Goal: Task Accomplishment & Management: Use online tool/utility

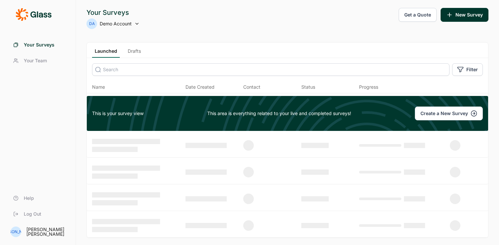
click at [129, 52] on link "Drafts" at bounding box center [134, 53] width 18 height 10
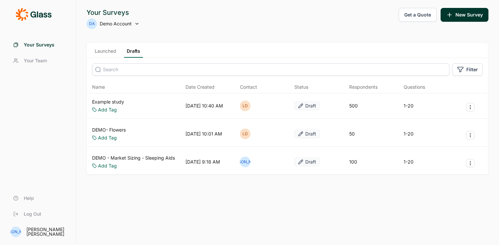
click at [123, 101] on link "Example study" at bounding box center [108, 102] width 32 height 7
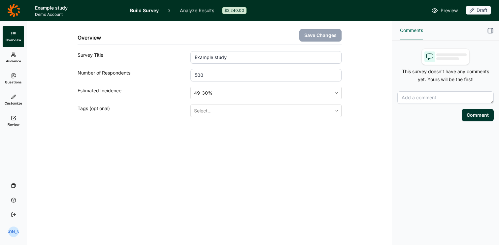
click at [13, 60] on span "Audience" at bounding box center [13, 61] width 15 height 5
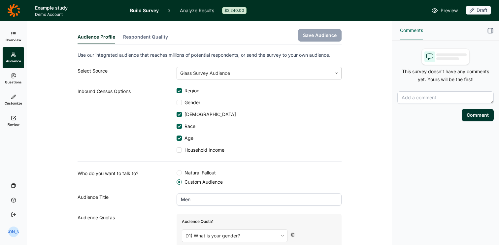
click at [15, 76] on use at bounding box center [14, 76] width 4 height 4
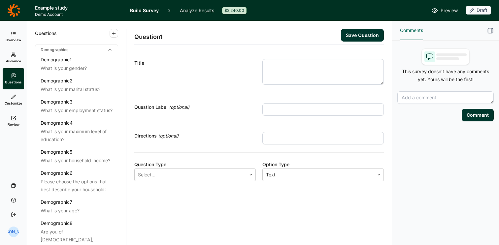
click at [14, 103] on span "Customize" at bounding box center [13, 103] width 17 height 5
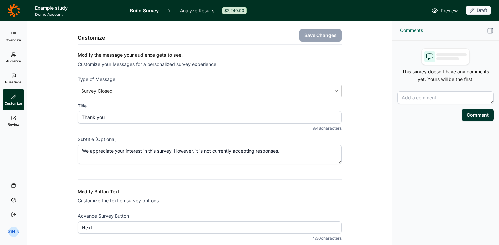
click at [14, 80] on link "Questions" at bounding box center [13, 78] width 21 height 21
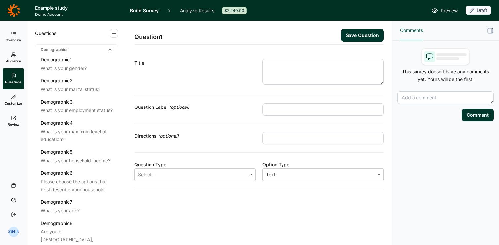
click at [14, 41] on span "Overview" at bounding box center [14, 40] width 16 height 5
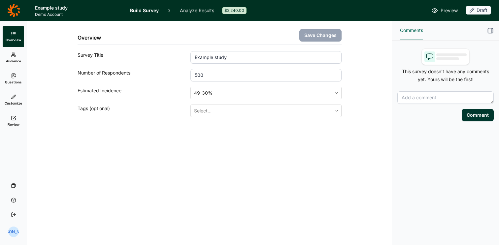
click at [46, 4] on h1 "Example study" at bounding box center [78, 8] width 87 height 8
click at [13, 10] on icon at bounding box center [13, 10] width 13 height 13
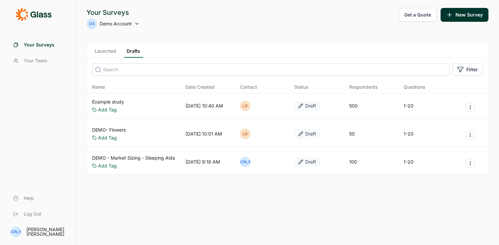
click at [150, 158] on link "DEMO - Market Sizing - Sleeping Aids" at bounding box center [133, 158] width 83 height 7
click at [158, 158] on link "DEMO - Market Sizing - Sleeping Aids" at bounding box center [133, 158] width 83 height 7
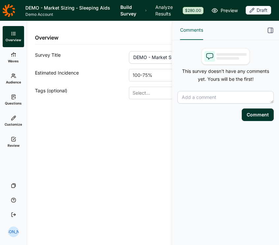
click at [270, 32] on icon "button" at bounding box center [270, 30] width 7 height 7
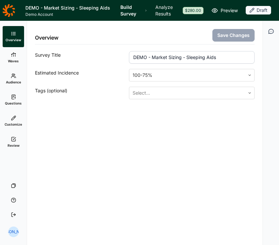
click at [5, 14] on icon at bounding box center [8, 10] width 13 height 13
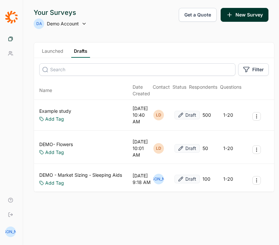
click at [114, 18] on div "Your Surveys DA Demo Account Get a Quote New Survey" at bounding box center [151, 18] width 235 height 21
click at [48, 50] on link "Launched" at bounding box center [52, 53] width 27 height 10
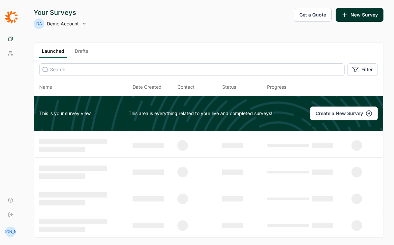
click at [78, 51] on link "Drafts" at bounding box center [81, 53] width 18 height 10
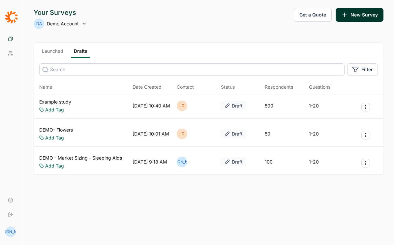
click at [67, 126] on div "DEMO- Flowers Add Tag [DATE] 10:01 AM LD Draft 50 1-20" at bounding box center [208, 133] width 349 height 25
click at [68, 131] on link "DEMO- Flowers" at bounding box center [56, 130] width 34 height 7
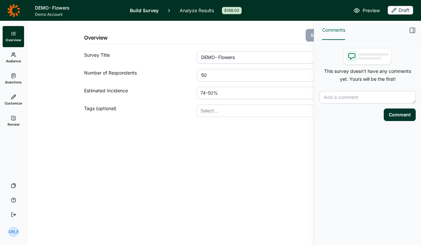
click at [410, 30] on icon "button" at bounding box center [412, 30] width 7 height 7
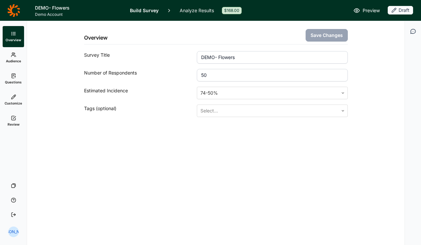
click at [22, 62] on link "Audience" at bounding box center [13, 57] width 21 height 21
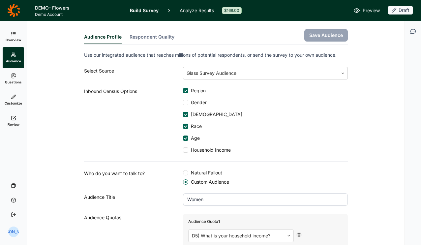
click at [14, 77] on icon at bounding box center [13, 75] width 5 height 5
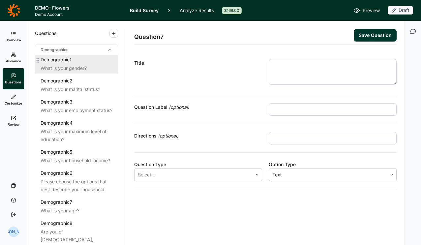
click at [94, 64] on div "What is your gender?" at bounding box center [77, 68] width 72 height 8
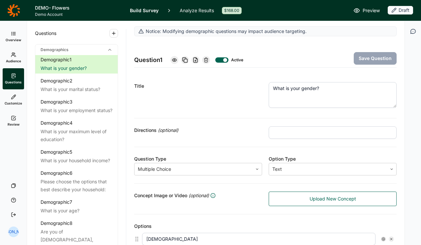
click at [109, 49] on icon at bounding box center [109, 49] width 5 height 5
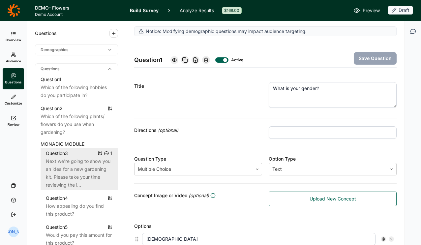
click at [60, 171] on div "Next we're going to show you an idea for a new gardening kit. Please take your …" at bounding box center [79, 173] width 67 height 32
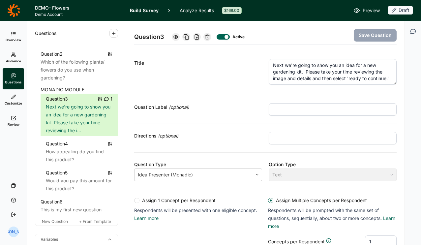
scroll to position [57, 0]
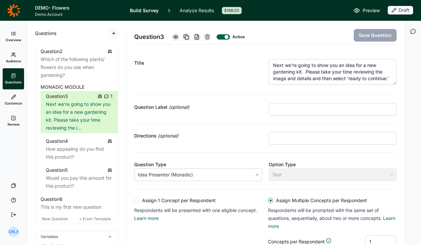
click at [410, 31] on icon "button" at bounding box center [413, 31] width 7 height 7
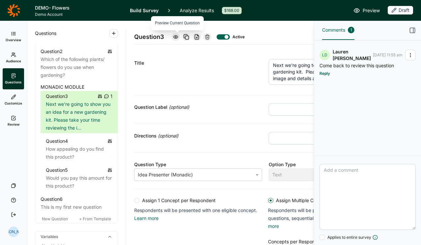
click at [178, 38] on icon at bounding box center [175, 36] width 5 height 5
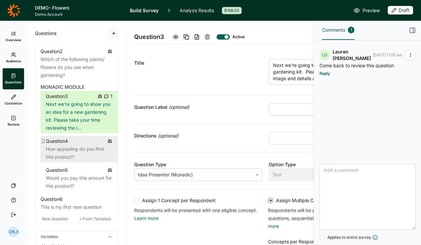
click at [78, 152] on div "How appealing do you find this product?" at bounding box center [79, 153] width 67 height 16
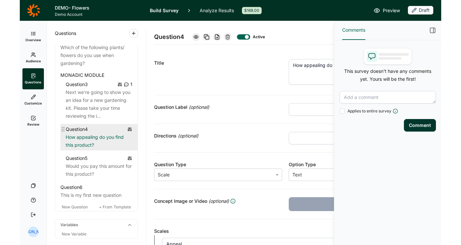
scroll to position [90, 0]
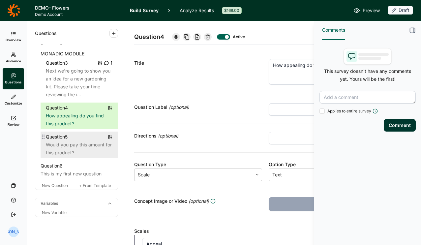
click at [74, 148] on div "Would you pay this amount for this product?" at bounding box center [79, 149] width 67 height 16
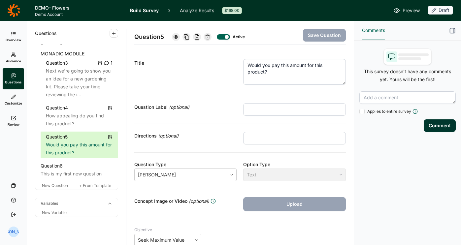
click at [452, 33] on use "button" at bounding box center [452, 30] width 5 height 5
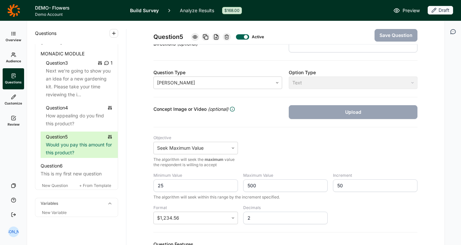
scroll to position [157, 0]
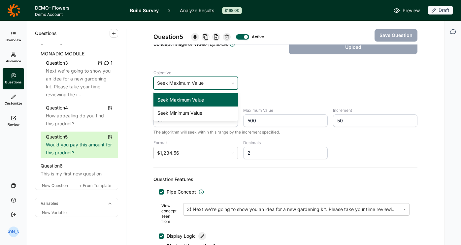
click at [169, 83] on div at bounding box center [191, 83] width 68 height 9
click at [256, 92] on div "Objective Seek Maximum Value, 1 of 2. 2 results available. Use Up and Down to c…" at bounding box center [285, 86] width 264 height 32
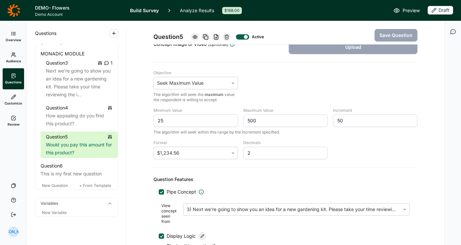
drag, startPoint x: 156, startPoint y: 123, endPoint x: 175, endPoint y: 123, distance: 18.1
click at [175, 123] on input "25" at bounding box center [195, 120] width 84 height 13
click at [257, 119] on input "500" at bounding box center [285, 120] width 84 height 13
click at [185, 121] on input "25" at bounding box center [195, 120] width 84 height 13
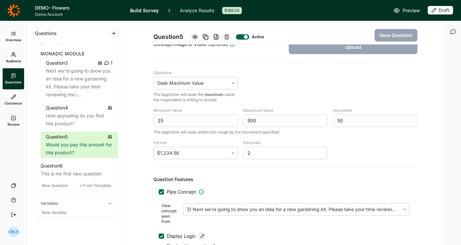
click at [278, 120] on input "500" at bounding box center [285, 120] width 84 height 13
click at [351, 122] on input "50" at bounding box center [375, 120] width 84 height 13
drag, startPoint x: 356, startPoint y: 122, endPoint x: 311, endPoint y: 122, distance: 45.5
click at [311, 122] on div "Minimum Value 25 Maximum Value 500 Increment 50 The algorithm will seek within …" at bounding box center [285, 121] width 264 height 27
drag, startPoint x: 254, startPoint y: 153, endPoint x: 180, endPoint y: 153, distance: 73.9
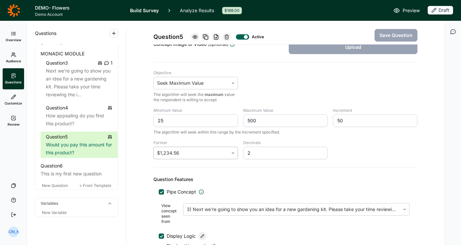
click at [180, 153] on div "Minimum Value 25 Maximum Value 500 Increment 50 The algorithm will seek within …" at bounding box center [285, 133] width 264 height 51
click at [180, 153] on div at bounding box center [191, 152] width 68 height 9
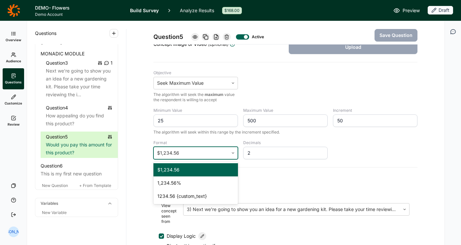
click at [187, 153] on div at bounding box center [191, 152] width 68 height 9
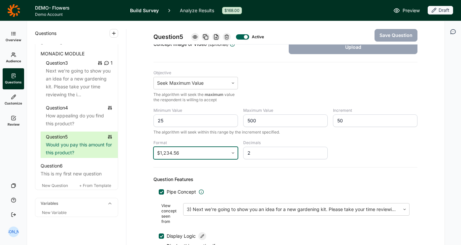
scroll to position [217, 0]
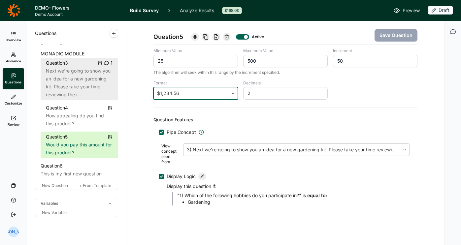
click at [68, 83] on div "Next we're going to show you an idea for a new gardening kit. Please take your …" at bounding box center [79, 83] width 67 height 32
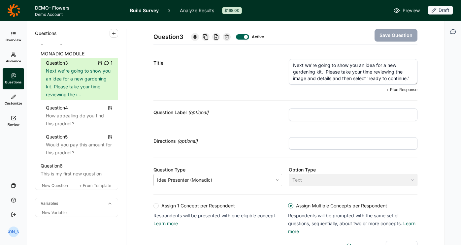
drag, startPoint x: 291, startPoint y: 65, endPoint x: 391, endPoint y: 84, distance: 101.7
click at [391, 84] on textarea "Next we're going to show you an idea for a new gardening kit. Please take your …" at bounding box center [353, 72] width 129 height 26
click at [348, 70] on textarea "Next we're going to show you an idea for a new gardening kit. Please take your …" at bounding box center [353, 72] width 129 height 26
drag, startPoint x: 322, startPoint y: 67, endPoint x: 343, endPoint y: 74, distance: 22.3
click at [343, 74] on textarea "Next we're going to show you an idea for a new gardening kit. Please take your …" at bounding box center [353, 72] width 129 height 26
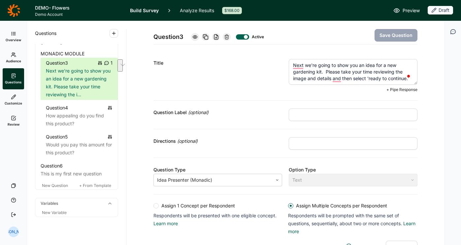
click at [343, 74] on textarea "Next we're going to show you an idea for a new gardening kit. Please take your …" at bounding box center [353, 72] width 129 height 26
drag, startPoint x: 336, startPoint y: 74, endPoint x: 357, endPoint y: 74, distance: 20.8
click at [357, 74] on textarea "Next we're going to show you an idea for a new gardening kit. Please take your …" at bounding box center [353, 72] width 129 height 26
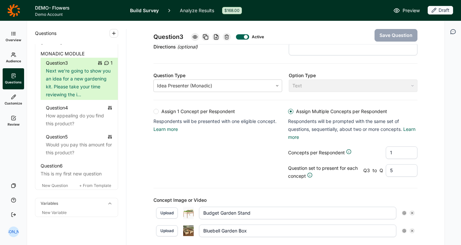
scroll to position [101, 0]
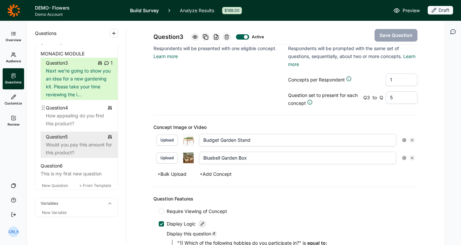
click at [82, 132] on div "Question 5 Would you pay this amount for this product?" at bounding box center [79, 145] width 77 height 26
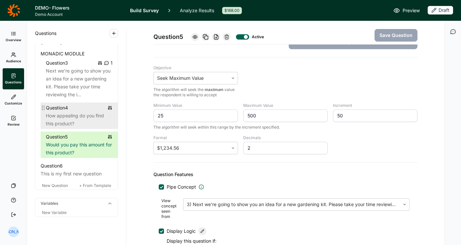
click at [82, 120] on div "How appealing do you find this product?" at bounding box center [79, 120] width 67 height 16
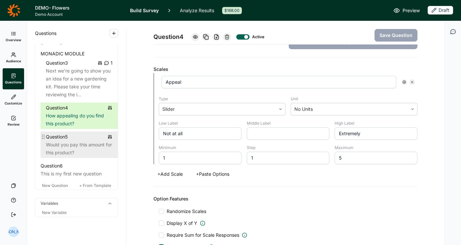
click at [82, 149] on div "Would you pay this amount for this product?" at bounding box center [79, 149] width 67 height 16
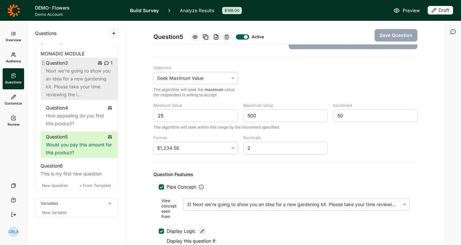
click at [75, 74] on div "Next we're going to show you an idea for a new gardening kit. Please take your …" at bounding box center [79, 83] width 67 height 32
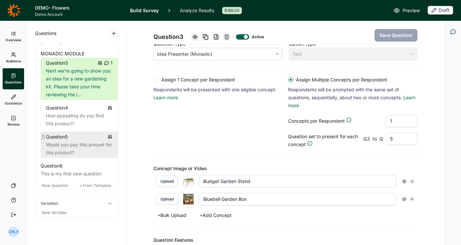
click at [61, 150] on div "Would you pay this amount for this product?" at bounding box center [79, 149] width 67 height 16
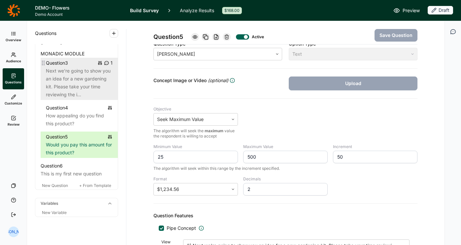
click at [55, 80] on div "Next we're going to show you an idea for a new gardening kit. Please take your …" at bounding box center [79, 83] width 67 height 32
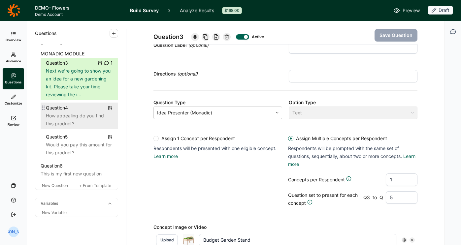
click at [58, 121] on div "How appealing do you find this product?" at bounding box center [79, 120] width 67 height 16
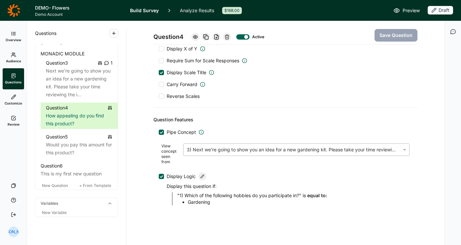
click at [213, 147] on div at bounding box center [292, 149] width 210 height 9
click at [291, 141] on div "View concept seen from 3) Next we're going to show you an idea for a new garden…" at bounding box center [285, 154] width 253 height 26
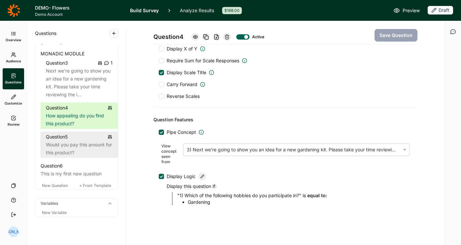
click at [70, 143] on div "Would you pay this amount for this product?" at bounding box center [79, 149] width 67 height 16
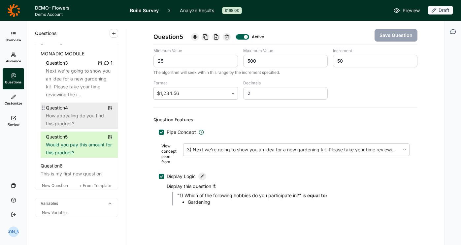
click at [75, 110] on div "Question 4" at bounding box center [79, 108] width 67 height 8
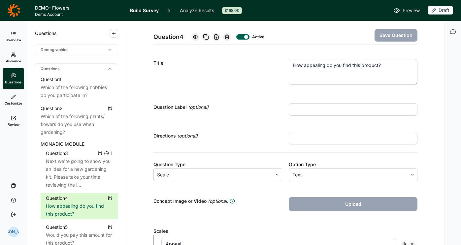
click at [13, 10] on icon at bounding box center [13, 10] width 13 height 13
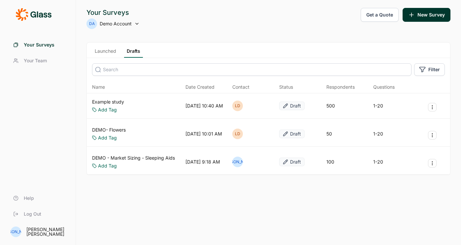
click at [109, 49] on link "Launched" at bounding box center [105, 53] width 27 height 10
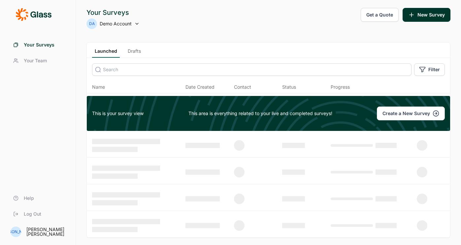
click at [135, 49] on link "Drafts" at bounding box center [134, 53] width 18 height 10
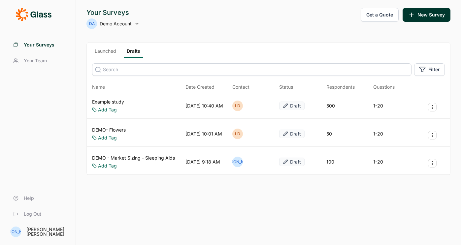
click at [119, 100] on link "Example study" at bounding box center [108, 102] width 32 height 7
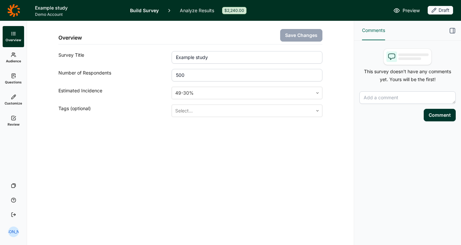
click at [191, 12] on link "Analyze Results" at bounding box center [197, 10] width 34 height 21
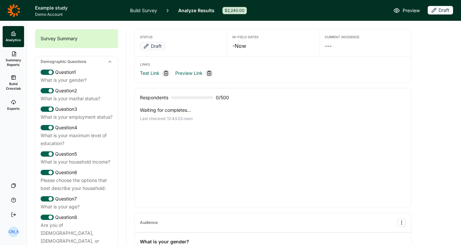
click at [46, 7] on h1 "Example study" at bounding box center [78, 8] width 87 height 8
click at [12, 11] on icon at bounding box center [13, 10] width 13 height 13
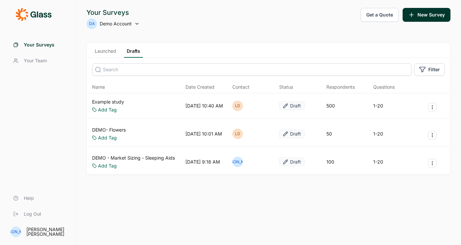
click at [165, 156] on link "DEMO - Market Sizing - Sleeping Aids" at bounding box center [133, 158] width 83 height 7
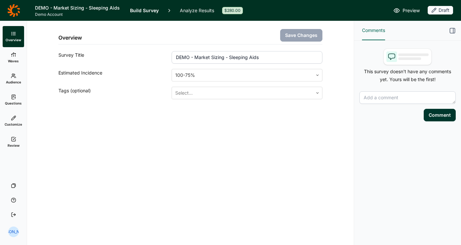
click at [195, 10] on link "Analyze Results" at bounding box center [197, 10] width 34 height 21
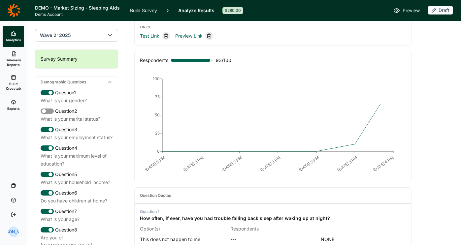
scroll to position [38, 0]
click at [102, 37] on button "Wave 2: 2025" at bounding box center [76, 35] width 83 height 13
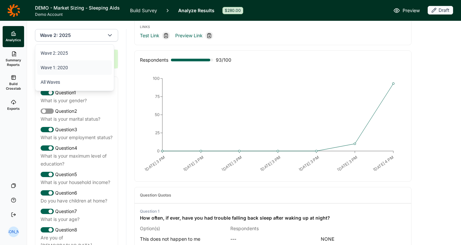
click at [72, 67] on li "Wave 1: 2020" at bounding box center [74, 67] width 75 height 15
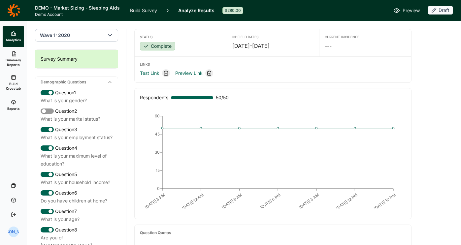
click at [88, 37] on button "Wave 1: 2020" at bounding box center [76, 35] width 83 height 13
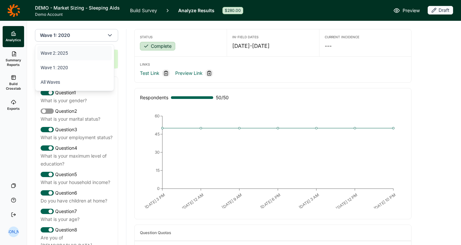
click at [68, 54] on li "Wave 2: 2025" at bounding box center [74, 53] width 75 height 15
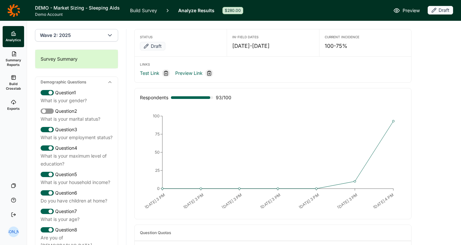
click at [67, 36] on span "Wave 2: 2025" at bounding box center [55, 35] width 31 height 7
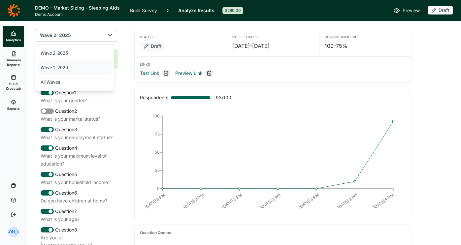
click at [64, 71] on li "Wave 1: 2020" at bounding box center [74, 67] width 75 height 15
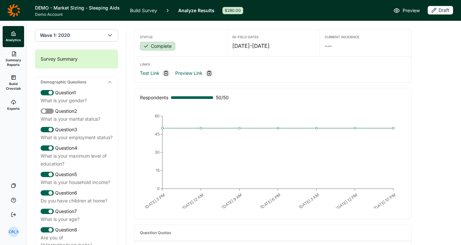
click at [90, 33] on button "Wave 1: 2020" at bounding box center [76, 35] width 83 height 13
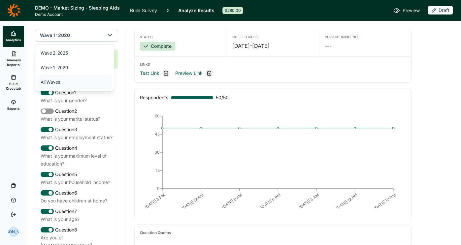
click at [57, 84] on li "All Waves" at bounding box center [74, 82] width 75 height 15
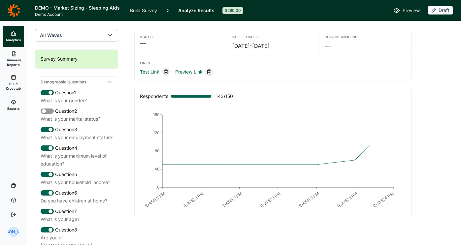
click at [92, 32] on button "All Waves" at bounding box center [76, 35] width 83 height 13
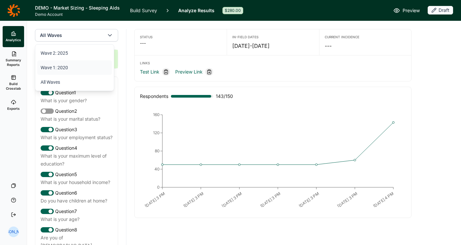
click at [77, 60] on li "Wave 2: 2025" at bounding box center [74, 53] width 75 height 15
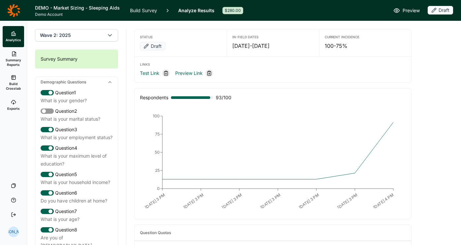
click at [81, 36] on button "Wave 2: 2025" at bounding box center [76, 35] width 83 height 13
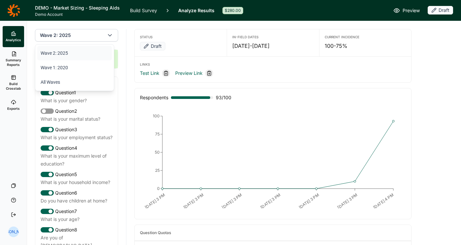
click at [72, 54] on li "Wave 2: 2025" at bounding box center [74, 53] width 75 height 15
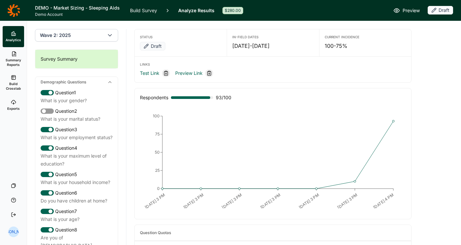
click at [10, 63] on span "Summary Reports" at bounding box center [13, 62] width 16 height 9
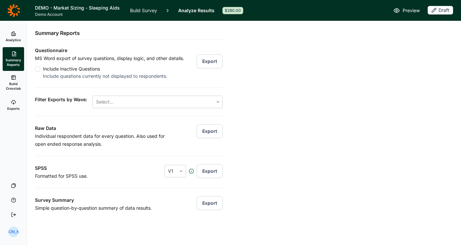
click at [12, 92] on link "Build Crosstab" at bounding box center [13, 83] width 21 height 24
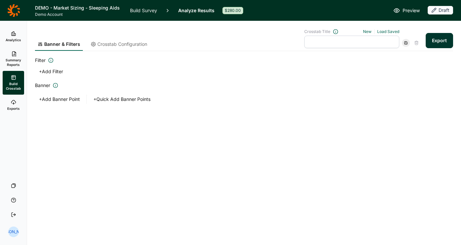
click at [106, 98] on button "+ Quick Add Banner Points" at bounding box center [121, 99] width 65 height 9
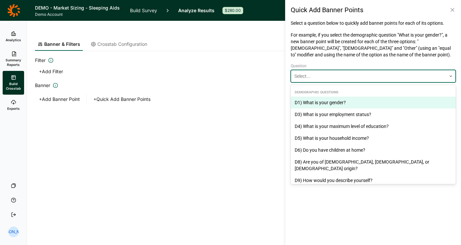
click at [313, 76] on div at bounding box center [368, 76] width 148 height 8
click at [315, 78] on div at bounding box center [368, 76] width 148 height 8
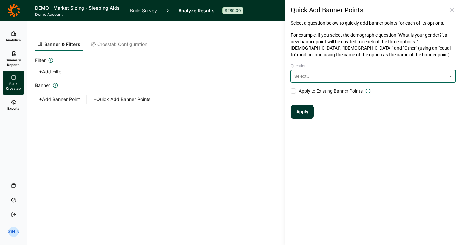
click at [453, 7] on icon at bounding box center [452, 10] width 7 height 7
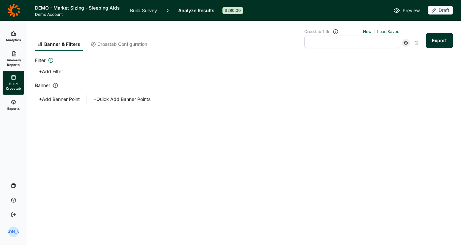
click at [56, 101] on button "+ Add Banner Point" at bounding box center [59, 99] width 49 height 9
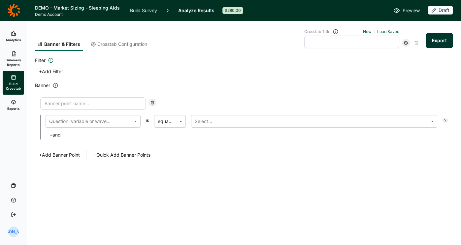
click at [61, 157] on button "+ Add Banner Point" at bounding box center [59, 154] width 49 height 9
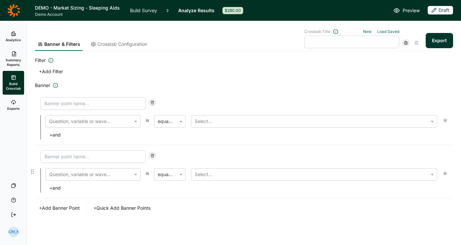
click at [65, 154] on input at bounding box center [93, 156] width 106 height 13
click at [61, 145] on div "Question, variable or wave... is equal to Select... + and" at bounding box center [244, 171] width 418 height 53
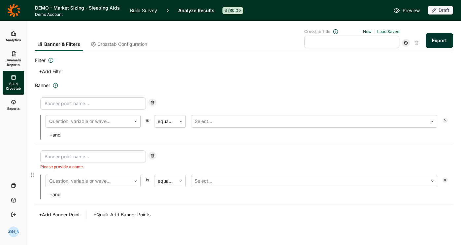
click at [152, 156] on icon at bounding box center [152, 156] width 4 height 4
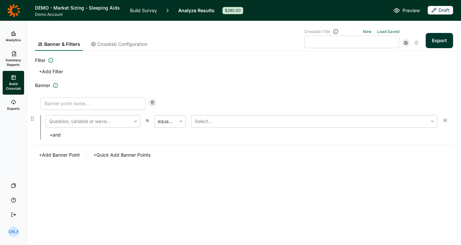
click at [151, 106] on div at bounding box center [152, 103] width 8 height 8
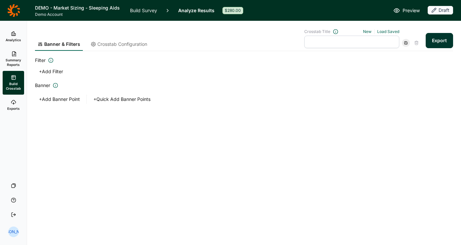
click at [115, 100] on button "+ Quick Add Banner Points" at bounding box center [121, 99] width 65 height 9
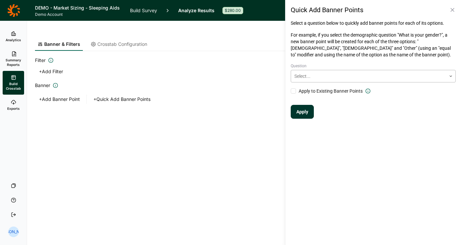
click at [329, 75] on div at bounding box center [368, 76] width 148 height 8
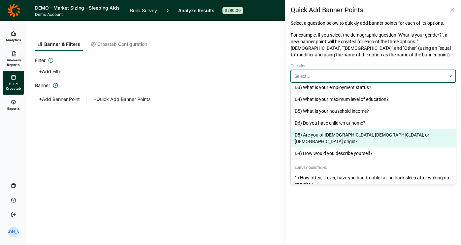
scroll to position [11, 0]
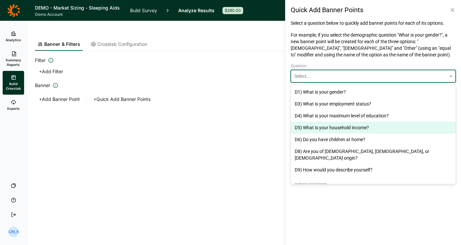
click at [369, 128] on div "D5) What is your household income?" at bounding box center [373, 128] width 165 height 12
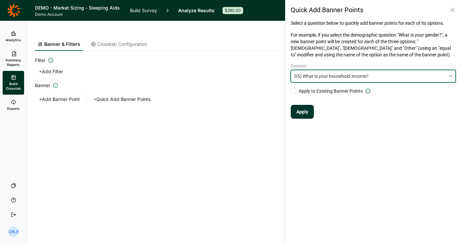
click at [305, 112] on button "Apply" at bounding box center [302, 112] width 23 height 14
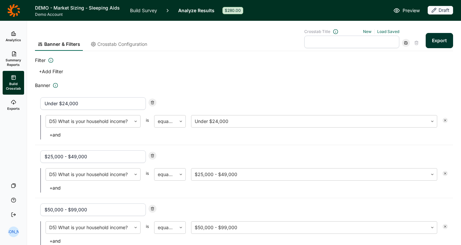
scroll to position [159, 0]
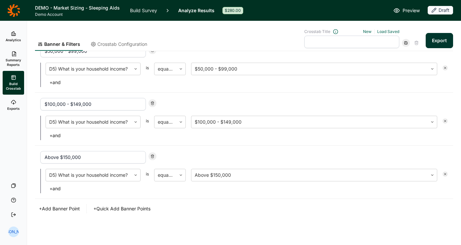
click at [119, 211] on button "+ Quick Add Banner Points" at bounding box center [121, 208] width 65 height 9
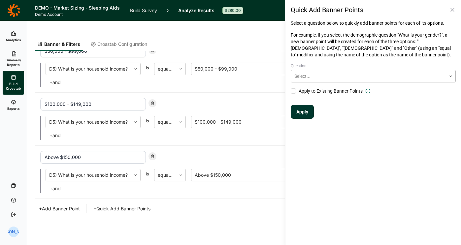
click at [325, 72] on div at bounding box center [368, 76] width 148 height 8
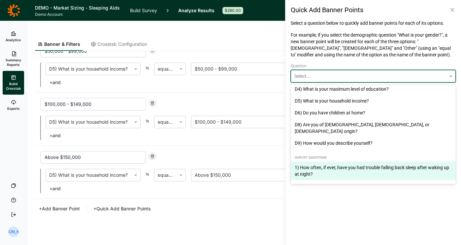
scroll to position [22, 0]
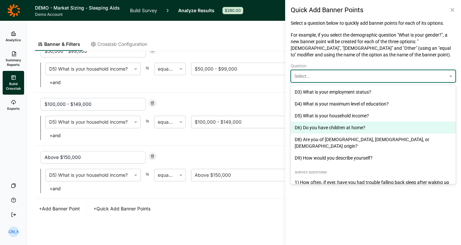
click at [349, 126] on div "D6) Do you have children at home?" at bounding box center [373, 128] width 165 height 12
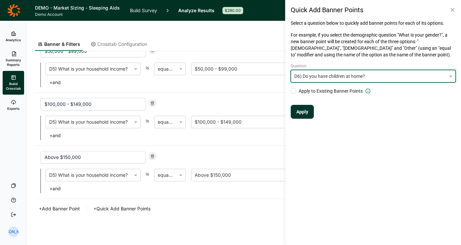
click at [294, 93] on div at bounding box center [293, 90] width 5 height 5
click at [291, 91] on input "Apply to Existing Banner Points" at bounding box center [291, 91] width 0 height 0
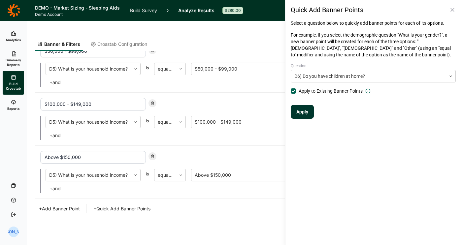
click at [295, 93] on div at bounding box center [293, 90] width 5 height 5
click at [291, 91] on input "Apply to Existing Banner Points" at bounding box center [291, 91] width 0 height 0
click at [292, 89] on div at bounding box center [293, 90] width 5 height 5
click at [291, 91] on input "Apply to Existing Banner Points" at bounding box center [291, 91] width 0 height 0
click at [305, 114] on button "Apply" at bounding box center [302, 112] width 23 height 14
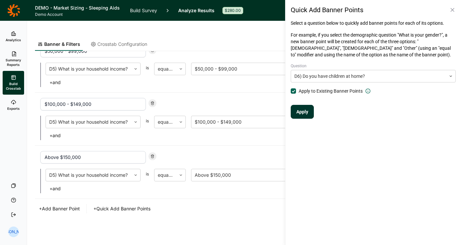
type input "Under $24,000 - Yes"
type input "Under $24,000 - No"
type input "$25,000 - $49,000 - Yes"
type input "$25,000 - $49,000 - No"
type input "$50,000 - $99,000 - Yes"
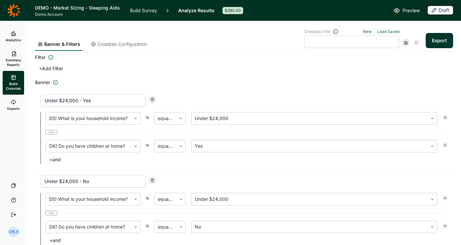
scroll to position [0, 0]
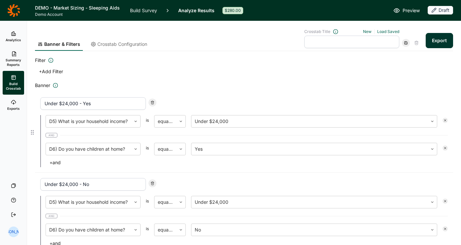
drag, startPoint x: 44, startPoint y: 106, endPoint x: 97, endPoint y: 106, distance: 53.1
click at [97, 106] on input "Under $24,000 - Yes" at bounding box center [93, 103] width 106 height 13
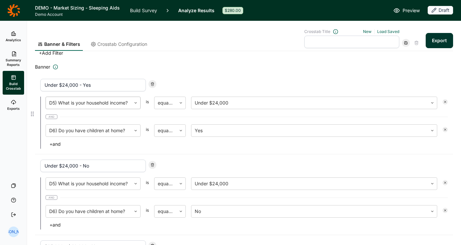
scroll to position [24, 0]
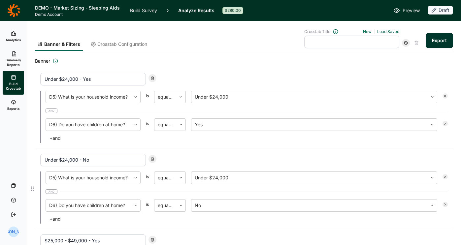
click at [59, 157] on input "Under $24,000 - No" at bounding box center [93, 160] width 106 height 13
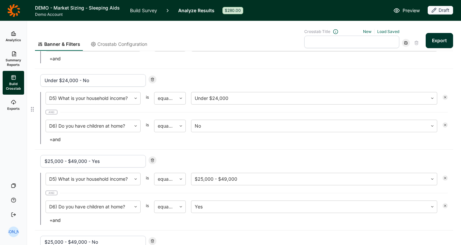
scroll to position [148, 0]
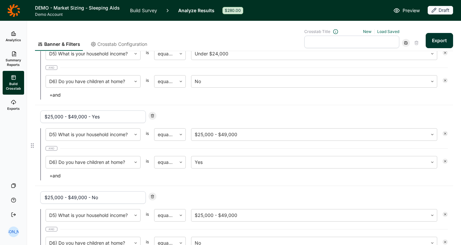
drag, startPoint x: 55, startPoint y: 118, endPoint x: 110, endPoint y: 118, distance: 54.8
click at [110, 118] on input "$25,000 - $49,000 - Yes" at bounding box center [93, 117] width 106 height 13
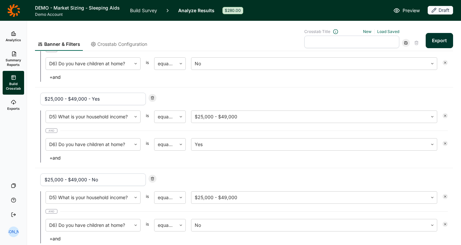
scroll to position [17, 0]
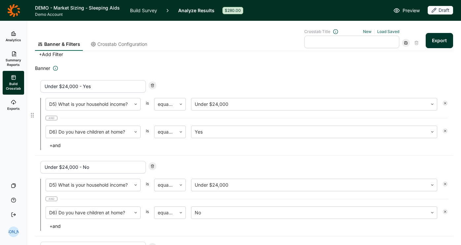
click at [153, 82] on div at bounding box center [152, 85] width 8 height 8
type input "Under $24,000 - No"
type input "$25,000 - $49,000 - Yes"
type input "$25,000 - $49,000 - No"
type input "$50,000 - $99,000 - Yes"
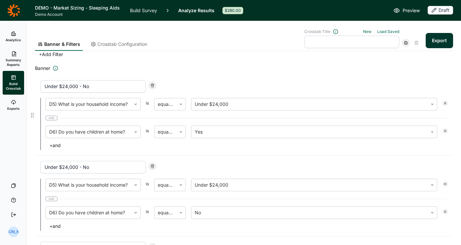
type input "$50,000 - $99,000 - No"
type input "$100,000 - $149,000 - Yes"
type input "$100,000 - $149,000 - No"
type input "Above $150,000 - Yes"
type input "Above $150,000 - No"
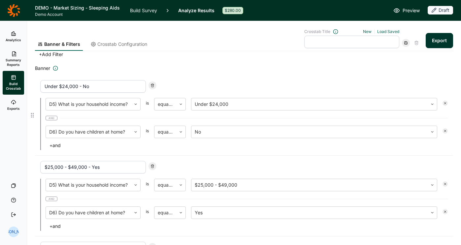
click at [153, 82] on div at bounding box center [152, 85] width 8 height 8
type input "$25,000 - $49,000 - Yes"
type input "$25,000 - $49,000 - No"
type input "$50,000 - $99,000 - Yes"
type input "$50,000 - $99,000 - No"
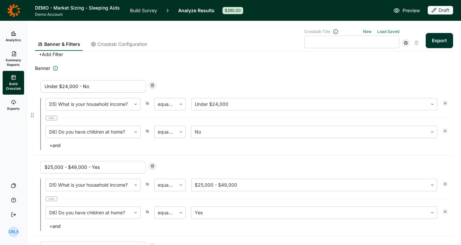
type input "$100,000 - $149,000 - Yes"
type input "$100,000 - $149,000 - No"
type input "Above $150,000 - Yes"
type input "Above $150,000 - No"
click at [153, 82] on div at bounding box center [152, 85] width 8 height 8
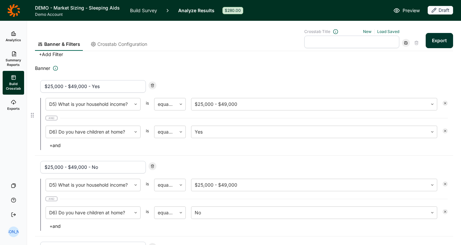
type input "$25,000 - $49,000 - No"
type input "$50,000 - $99,000 - Yes"
type input "$50,000 - $99,000 - No"
type input "$100,000 - $149,000 - Yes"
type input "$100,000 - $149,000 - No"
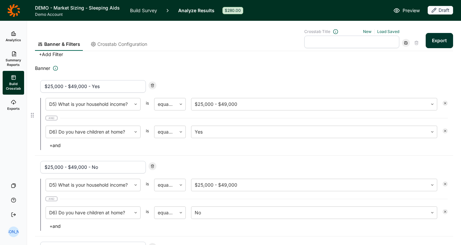
type input "Above $150,000 - Yes"
type input "Above $150,000 - No"
click at [153, 82] on div at bounding box center [152, 85] width 8 height 8
type input "$50,000 - $99,000 - Yes"
type input "$50,000 - $99,000 - No"
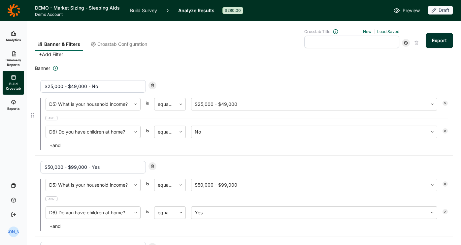
type input "$100,000 - $149,000 - Yes"
type input "$100,000 - $149,000 - No"
type input "Above $150,000 - Yes"
type input "Above $150,000 - No"
click at [153, 82] on div at bounding box center [152, 85] width 8 height 8
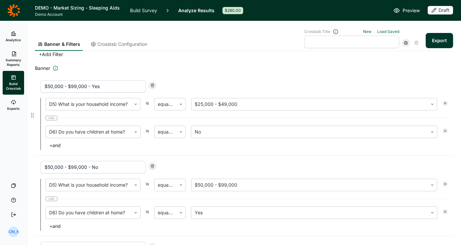
type input "$50,000 - $99,000 - No"
type input "$100,000 - $149,000 - Yes"
type input "$100,000 - $149,000 - No"
type input "Above $150,000 - Yes"
type input "Above $150,000 - No"
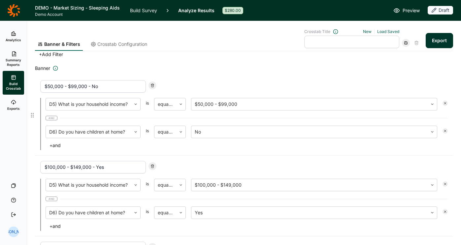
click at [153, 82] on div at bounding box center [152, 85] width 8 height 8
type input "$100,000 - $149,000 - Yes"
type input "$100,000 - $149,000 - No"
type input "Above $150,000 - Yes"
type input "Above $150,000 - No"
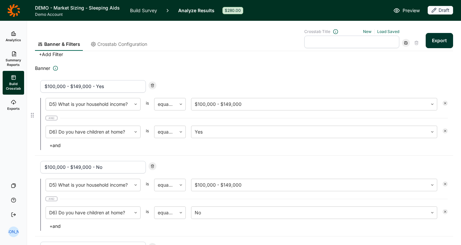
click at [153, 82] on div at bounding box center [152, 85] width 8 height 8
type input "$100,000 - $149,000 - No"
type input "Above $150,000 - Yes"
type input "Above $150,000 - No"
click at [153, 82] on div at bounding box center [152, 85] width 8 height 8
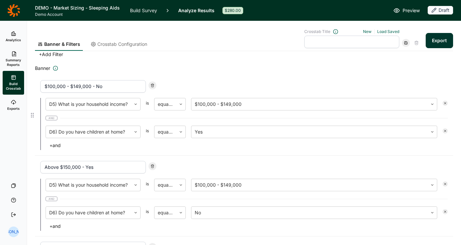
type input "Above $150,000 - Yes"
type input "Above $150,000 - No"
click at [153, 82] on div at bounding box center [152, 85] width 8 height 8
type input "Above $150,000 - No"
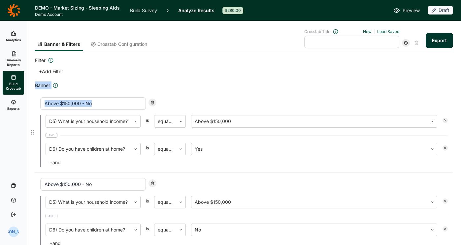
click at [153, 82] on h2 "Banner" at bounding box center [244, 85] width 418 height 8
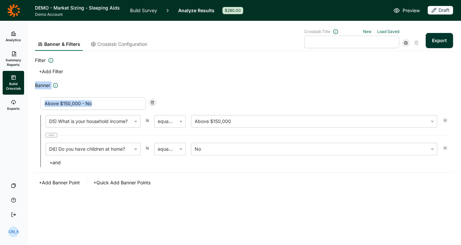
click at [153, 82] on h2 "Banner" at bounding box center [244, 85] width 418 height 8
click at [154, 97] on div "Above $150,000 - No D5) What is your household income? is equal to Above $150,0…" at bounding box center [244, 132] width 418 height 81
click at [154, 99] on div at bounding box center [152, 103] width 8 height 8
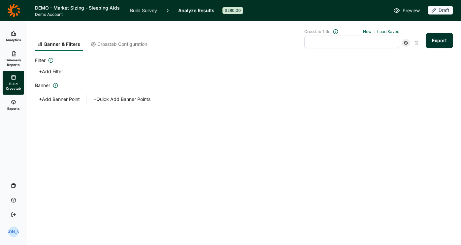
click at [56, 100] on button "+ Add Banner Point" at bounding box center [59, 99] width 49 height 9
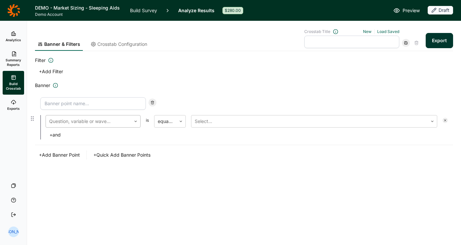
click at [77, 126] on div "Question, variable or wave..." at bounding box center [88, 121] width 85 height 12
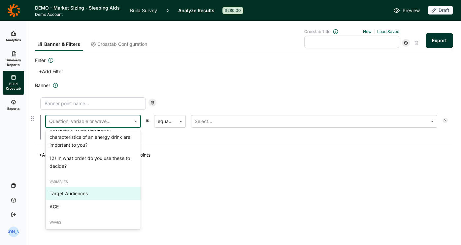
scroll to position [509, 0]
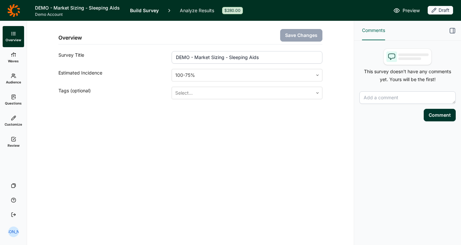
click at [18, 117] on link "Customize" at bounding box center [13, 121] width 21 height 21
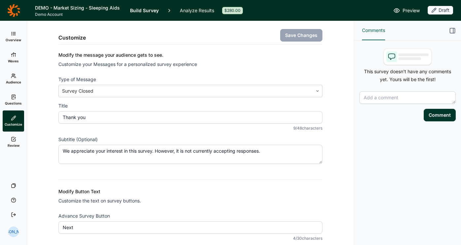
click at [14, 34] on icon at bounding box center [13, 33] width 5 height 5
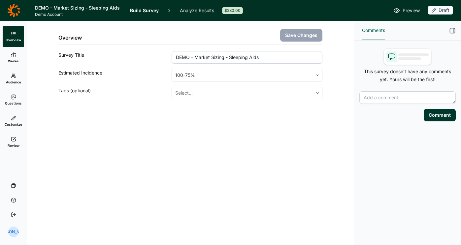
click at [9, 64] on link "Waves" at bounding box center [13, 57] width 21 height 21
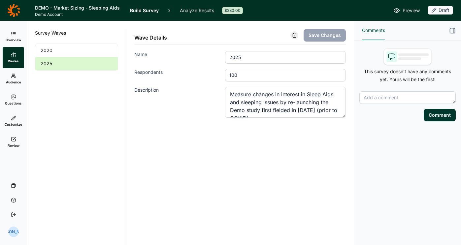
click at [12, 37] on link "Overview" at bounding box center [13, 36] width 21 height 21
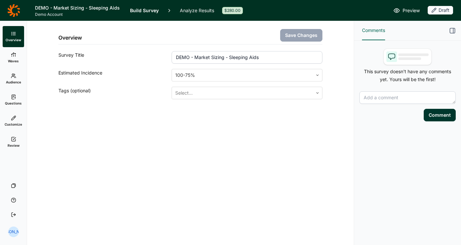
click at [143, 13] on link "Build Survey" at bounding box center [144, 10] width 29 height 21
click at [14, 62] on span "Waves" at bounding box center [13, 61] width 11 height 5
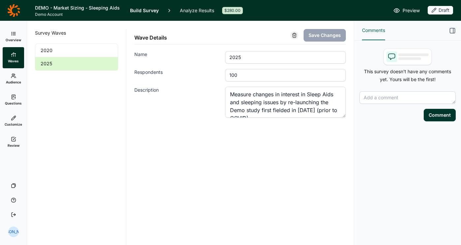
click at [16, 120] on icon at bounding box center [13, 117] width 5 height 5
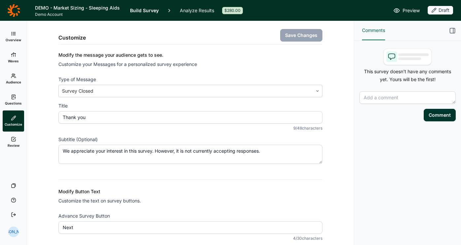
click at [12, 110] on link "Questions" at bounding box center [13, 99] width 21 height 21
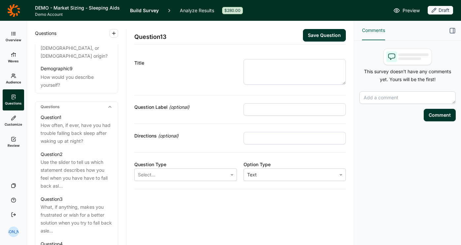
scroll to position [184, 0]
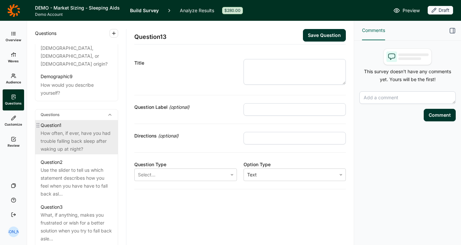
click at [64, 131] on div "How often, if ever, have you had trouble falling back sleep after waking up at …" at bounding box center [77, 141] width 72 height 24
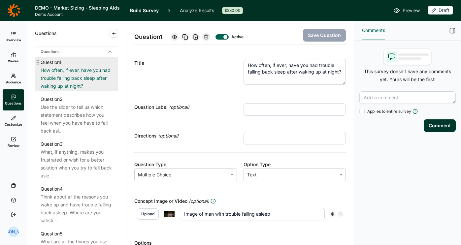
scroll to position [281, 0]
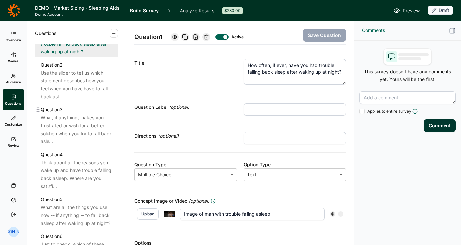
click at [64, 131] on div "What, if anything, makes you frustrated or wish for a better solution when you …" at bounding box center [77, 130] width 72 height 32
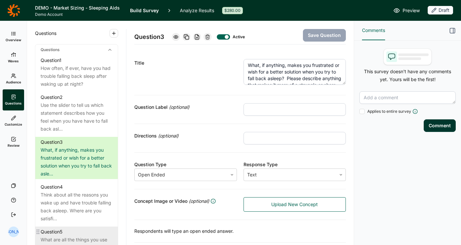
scroll to position [244, 0]
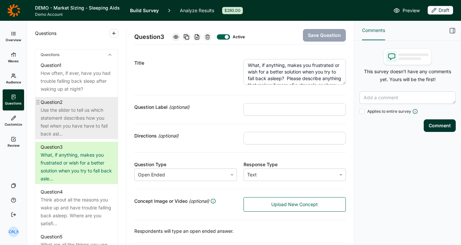
click at [79, 107] on div "Use the slider to tell us which statement describes how you feel when you have …" at bounding box center [77, 122] width 72 height 32
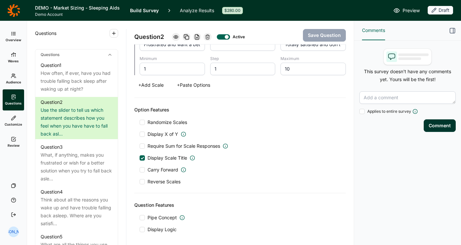
scroll to position [244, 0]
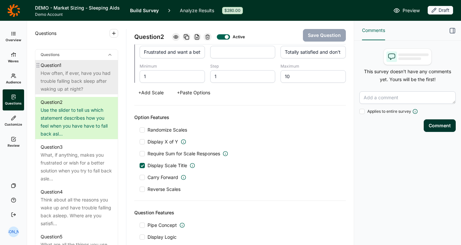
click at [83, 69] on div "How often, if ever, have you had trouble falling back sleep after waking up at …" at bounding box center [77, 81] width 72 height 24
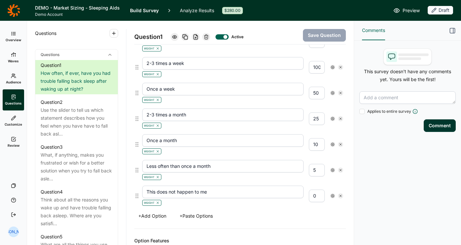
scroll to position [420, 0]
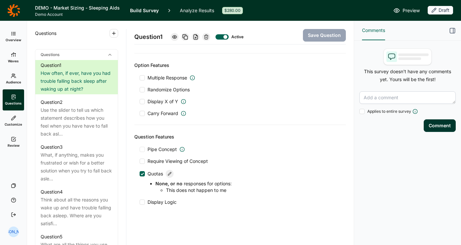
click at [171, 174] on icon at bounding box center [170, 174] width 4 height 4
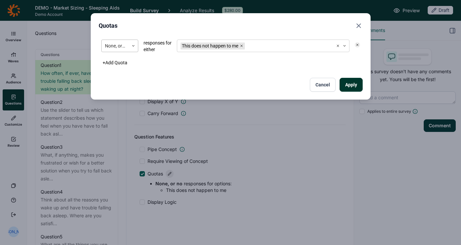
click at [118, 47] on div at bounding box center [115, 46] width 20 height 8
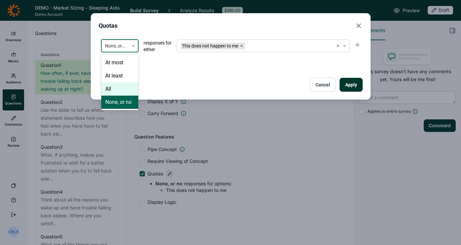
click at [263, 32] on div "Quotas All, 3 of 4. 4 results available. Use Up and Down to choose options, pre…" at bounding box center [231, 56] width 280 height 86
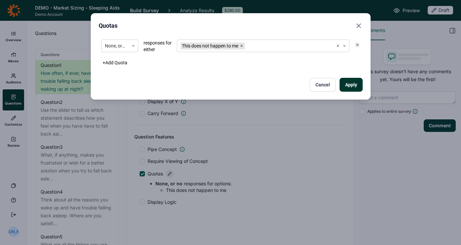
click at [359, 26] on use "Close" at bounding box center [359, 26] width 4 height 4
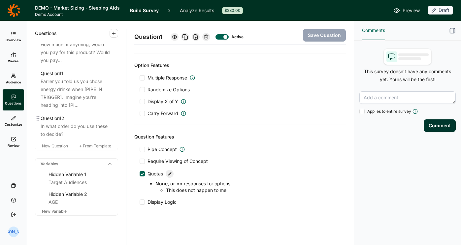
scroll to position [642, 0]
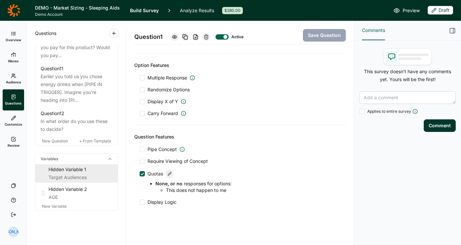
click at [69, 174] on div "Target Audiences" at bounding box center [80, 178] width 64 height 8
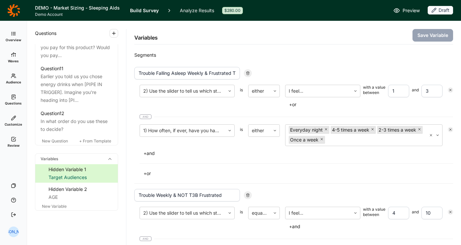
scroll to position [31, 0]
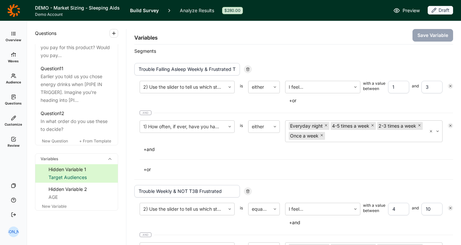
click at [13, 145] on span "Review" at bounding box center [14, 145] width 12 height 5
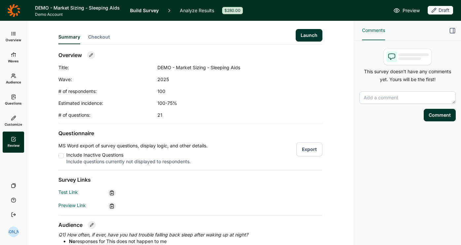
click at [188, 12] on link "Analyze Results" at bounding box center [197, 10] width 34 height 21
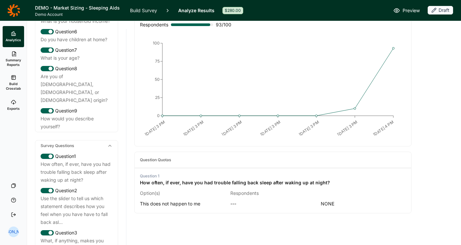
scroll to position [35, 0]
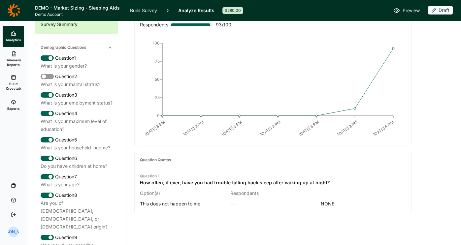
click at [11, 82] on span "Build Crosstab" at bounding box center [13, 85] width 16 height 9
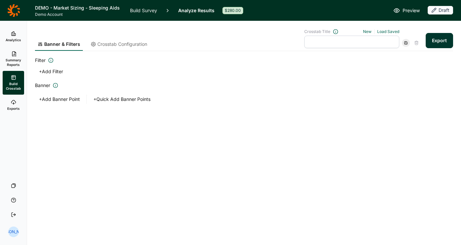
click at [140, 12] on link "Build Survey" at bounding box center [143, 10] width 27 height 21
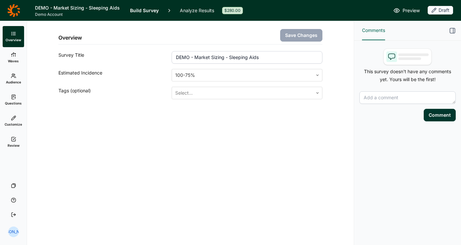
click at [18, 59] on span "Waves" at bounding box center [13, 61] width 11 height 5
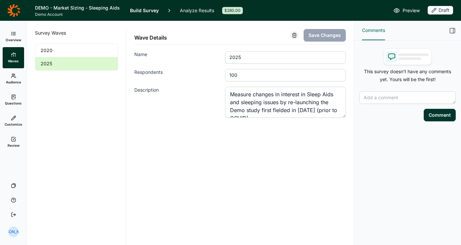
click at [12, 73] on link "Audience" at bounding box center [13, 78] width 21 height 21
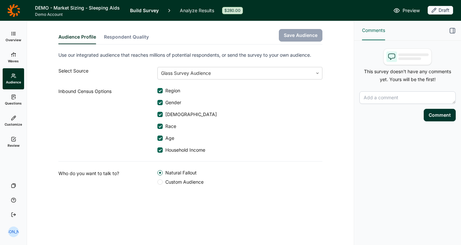
click at [13, 35] on icon at bounding box center [13, 33] width 5 height 5
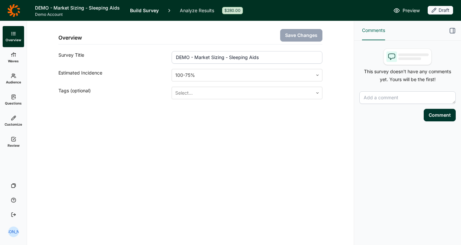
click at [13, 102] on span "Questions" at bounding box center [13, 103] width 17 height 5
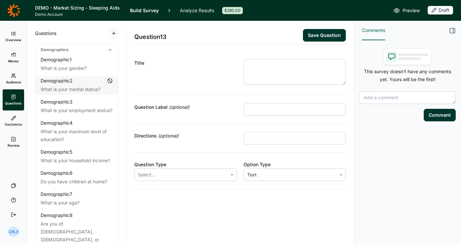
click at [12, 60] on span "Waves" at bounding box center [13, 61] width 11 height 5
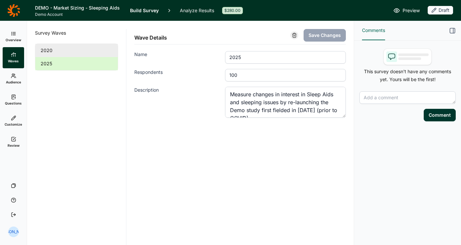
click at [98, 54] on link "2020" at bounding box center [76, 50] width 82 height 13
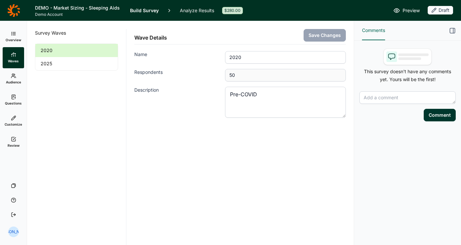
click at [55, 71] on div "Survey Waves 2020 2025" at bounding box center [76, 133] width 99 height 224
click at [59, 67] on link "2025" at bounding box center [76, 63] width 82 height 13
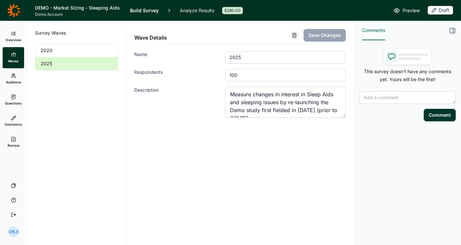
click at [7, 78] on link "Audience" at bounding box center [13, 78] width 21 height 21
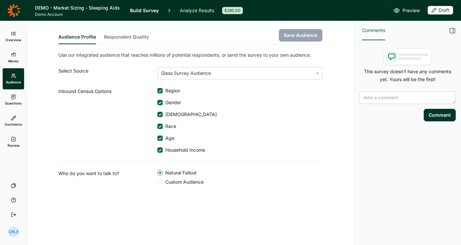
click at [10, 97] on link "Questions" at bounding box center [13, 99] width 21 height 21
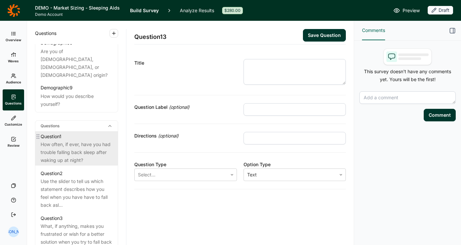
click at [62, 143] on div "How often, if ever, have you had trouble falling back sleep after waking up at …" at bounding box center [77, 153] width 72 height 24
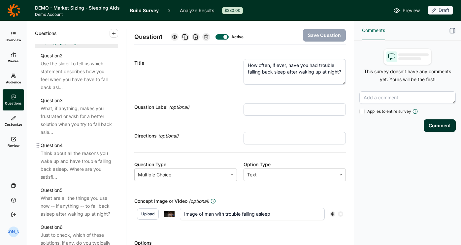
scroll to position [306, 0]
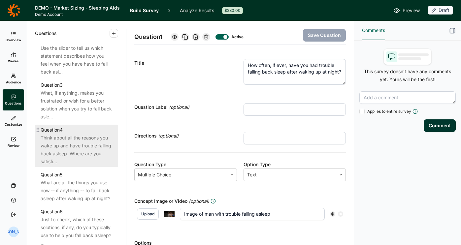
click at [81, 134] on div "Think about all the reasons you wake up and have trouble falling back asleep. W…" at bounding box center [77, 150] width 72 height 32
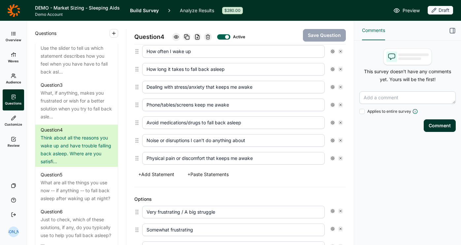
scroll to position [222, 0]
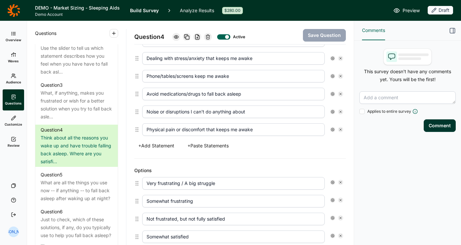
click at [333, 75] on icon at bounding box center [333, 76] width 4 height 4
click at [370, 149] on div "Comments This survey doesn't have any comments yet. Yours will be the first! Ap…" at bounding box center [407, 133] width 107 height 224
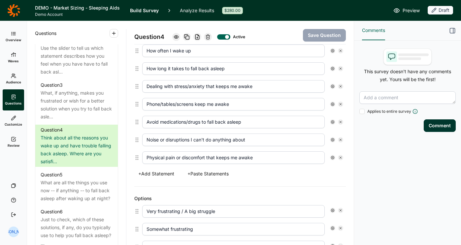
scroll to position [0, 0]
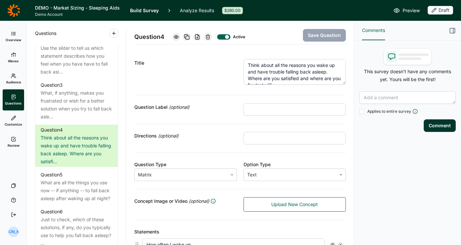
click at [226, 39] on div at bounding box center [223, 36] width 13 height 5
click at [227, 35] on div at bounding box center [223, 36] width 13 height 5
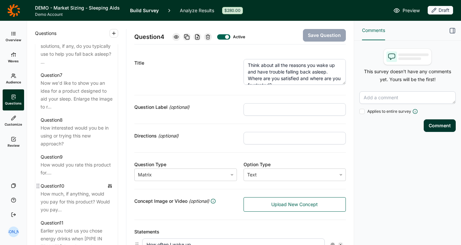
scroll to position [549, 0]
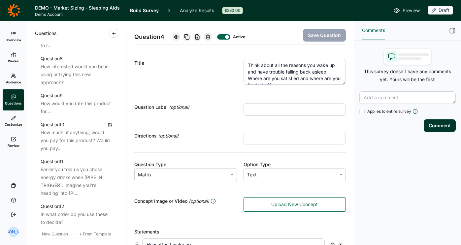
click at [203, 13] on link "Analyze Results" at bounding box center [197, 10] width 34 height 21
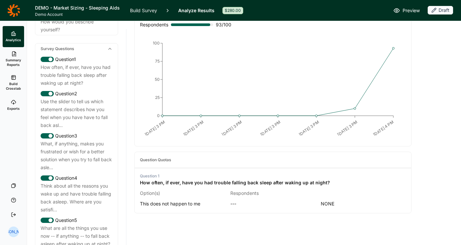
scroll to position [136, 0]
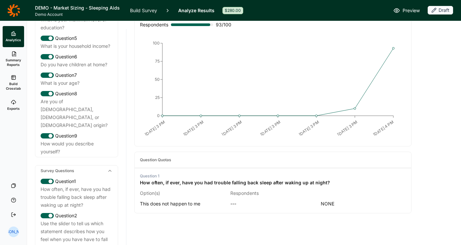
click at [17, 64] on span "Summary Reports" at bounding box center [13, 62] width 16 height 9
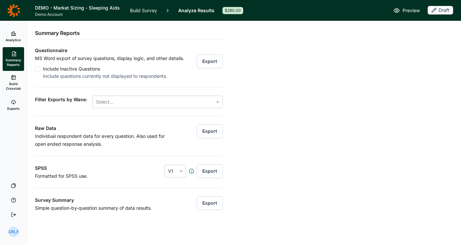
click at [10, 92] on link "Build Crosstab" at bounding box center [13, 83] width 21 height 24
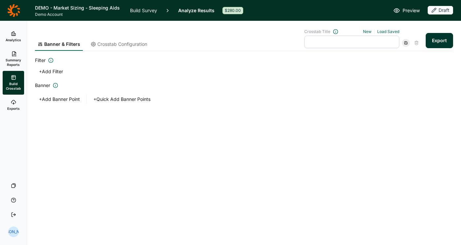
click at [124, 91] on div "Banner + Add Banner Point + Quick Add Banner Points" at bounding box center [244, 92] width 418 height 22
click at [130, 99] on button "+ Quick Add Banner Points" at bounding box center [121, 99] width 65 height 9
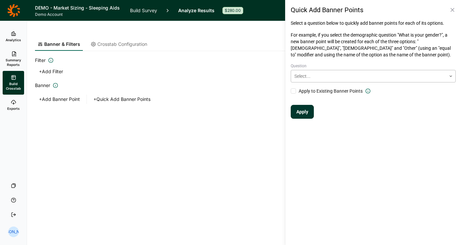
click at [357, 76] on div at bounding box center [368, 76] width 148 height 8
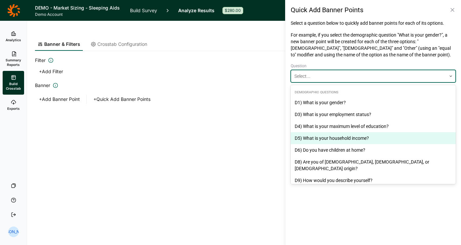
click at [340, 138] on div "D5) What is your household income?" at bounding box center [373, 138] width 165 height 12
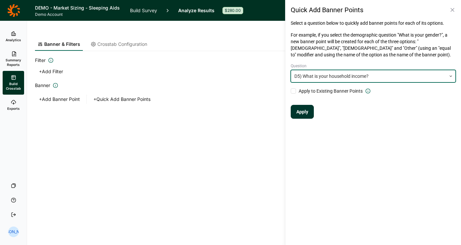
click at [296, 118] on button "Apply" at bounding box center [302, 112] width 23 height 14
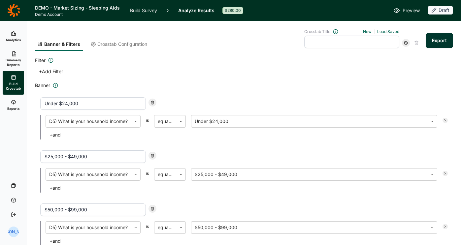
click at [54, 69] on button "+ Add Filter" at bounding box center [51, 71] width 32 height 9
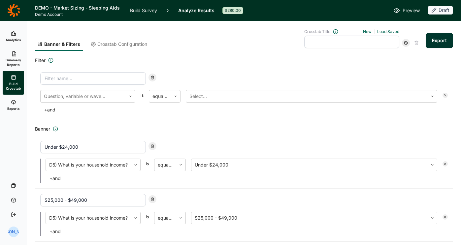
click at [154, 78] on icon at bounding box center [152, 78] width 4 height 4
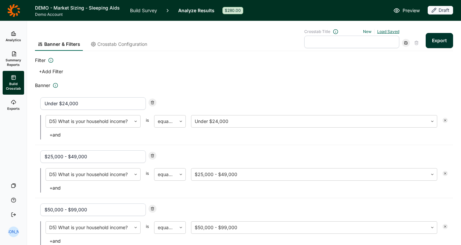
click at [397, 31] on link "Load Saved" at bounding box center [388, 31] width 22 height 5
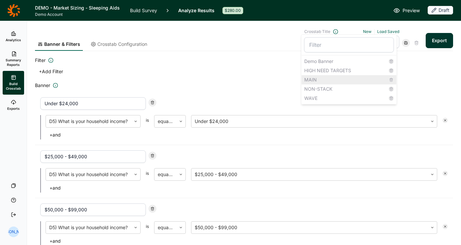
click at [320, 78] on div "MAIN" at bounding box center [349, 79] width 95 height 9
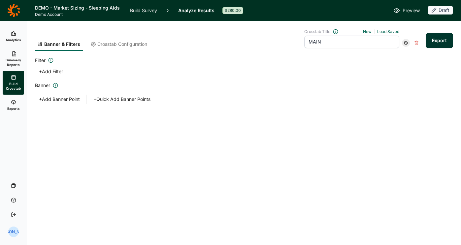
click at [333, 37] on input "MAIN" at bounding box center [351, 42] width 95 height 13
click at [391, 34] on div "Crosstab Title New Load Saved MAIN" at bounding box center [351, 38] width 95 height 19
click at [391, 31] on link "Load Saved" at bounding box center [388, 31] width 22 height 5
click at [109, 49] on link "Crosstab Configuration" at bounding box center [119, 46] width 62 height 10
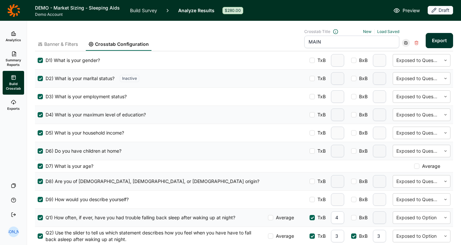
scroll to position [55, 0]
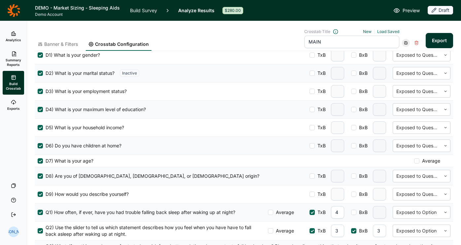
click at [387, 34] on div "Crosstab Title New Load Saved MAIN" at bounding box center [351, 38] width 95 height 19
click at [391, 28] on div "Banner & Filters Crosstab Configuration Crosstab Title New Load Saved MAIN Expo…" at bounding box center [244, 36] width 418 height 30
click at [391, 34] on div "Crosstab Title New Load Saved MAIN" at bounding box center [351, 38] width 95 height 19
click at [389, 30] on link "Load Saved" at bounding box center [388, 31] width 22 height 5
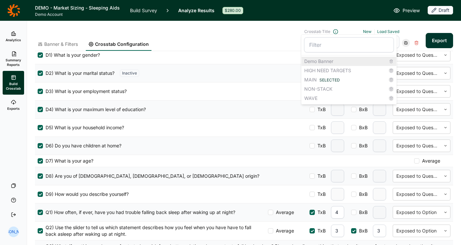
click at [337, 62] on div "Demo Banner" at bounding box center [349, 61] width 95 height 9
type input "Demo Banner"
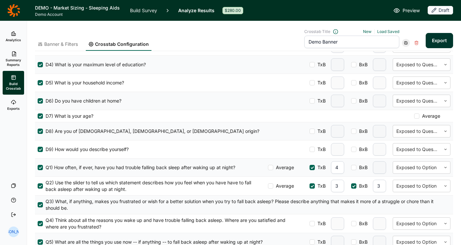
scroll to position [0, 0]
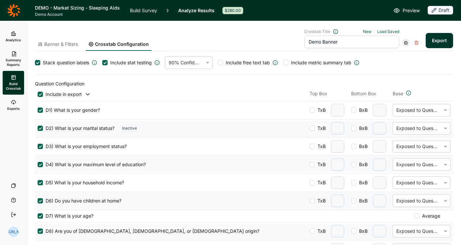
click at [64, 44] on span "Banner & Filters" at bounding box center [61, 44] width 34 height 7
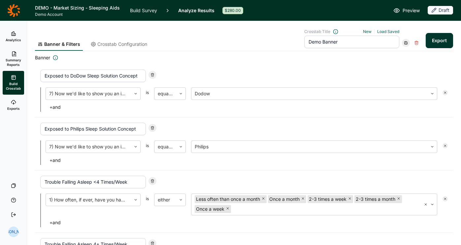
scroll to position [28, 0]
click at [7, 105] on link "Exports" at bounding box center [13, 105] width 21 height 21
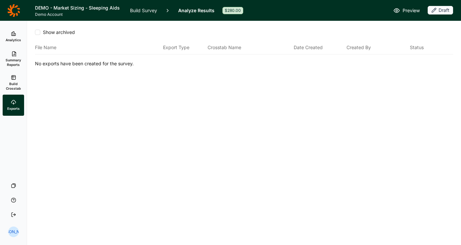
click at [18, 83] on span "Build Crosstab" at bounding box center [13, 85] width 16 height 9
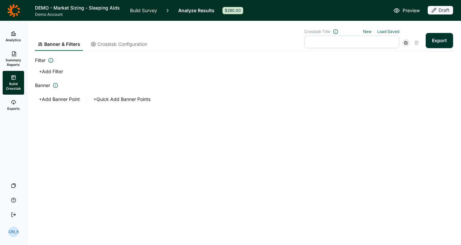
click at [146, 14] on link "Build Survey" at bounding box center [143, 10] width 27 height 21
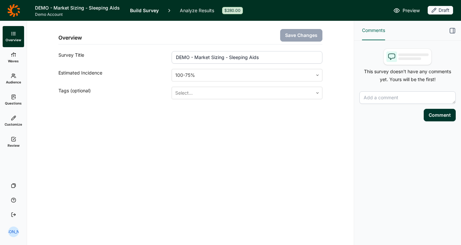
click at [12, 85] on link "Audience" at bounding box center [13, 78] width 21 height 21
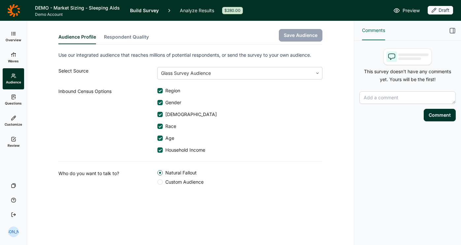
click at [9, 100] on link "Questions" at bounding box center [13, 99] width 21 height 21
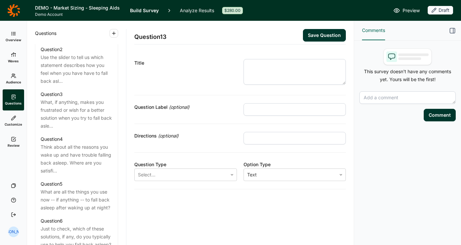
scroll to position [343, 0]
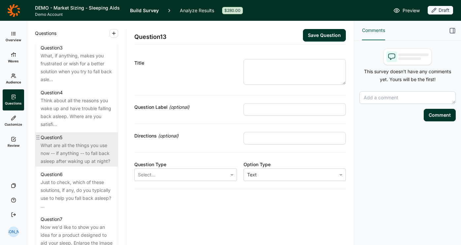
click at [78, 134] on div "Question 5" at bounding box center [77, 138] width 72 height 8
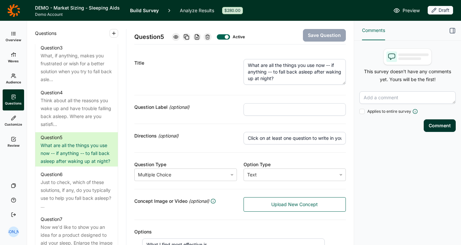
click at [13, 142] on link "Review" at bounding box center [13, 142] width 21 height 21
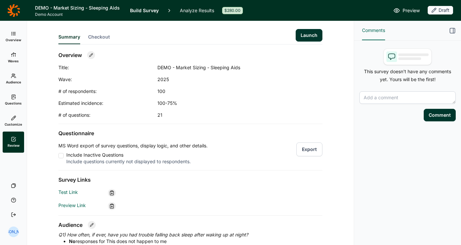
click at [195, 11] on link "Analyze Results" at bounding box center [197, 10] width 34 height 21
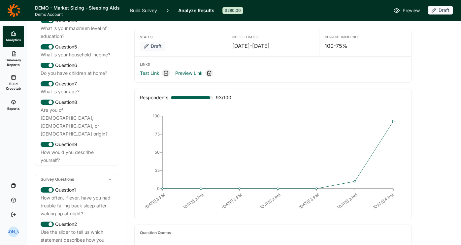
scroll to position [97, 0]
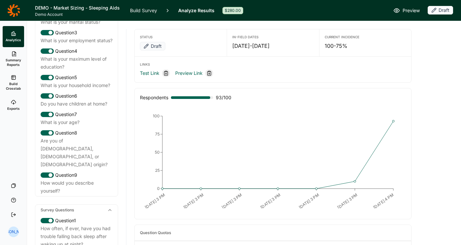
click at [13, 58] on span "Summary Reports" at bounding box center [13, 62] width 16 height 9
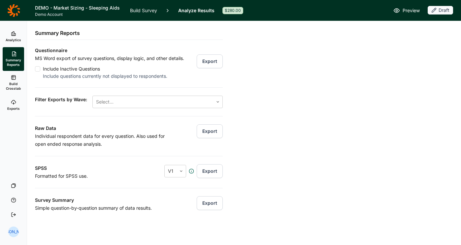
click at [9, 81] on span "Build Crosstab" at bounding box center [13, 85] width 16 height 9
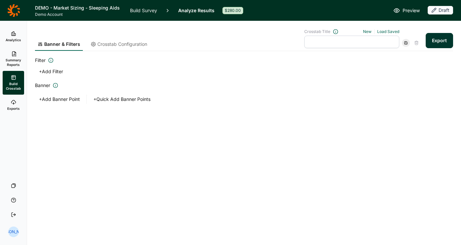
click at [106, 49] on link "Crosstab Configuration" at bounding box center [119, 46] width 62 height 10
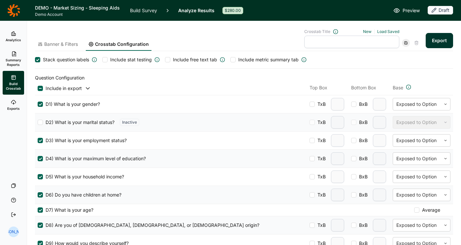
click at [20, 56] on link "Summary Reports" at bounding box center [13, 59] width 21 height 24
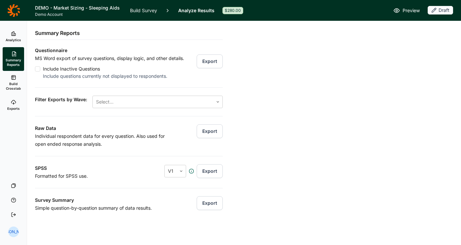
click at [13, 107] on span "Exports" at bounding box center [13, 108] width 13 height 5
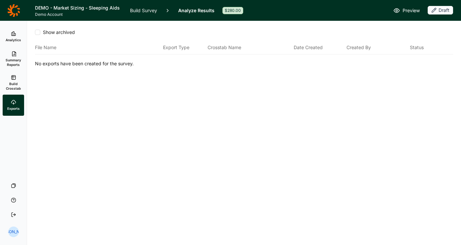
click at [17, 12] on icon at bounding box center [13, 10] width 13 height 13
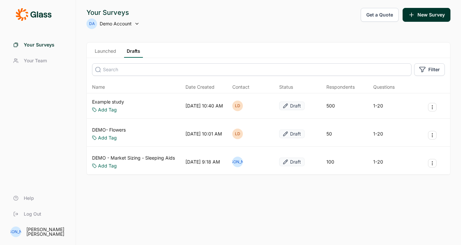
click at [124, 133] on link "DEMO- Flowers" at bounding box center [109, 130] width 34 height 7
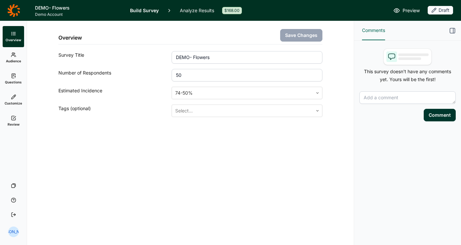
click at [17, 119] on link "Review" at bounding box center [13, 121] width 21 height 21
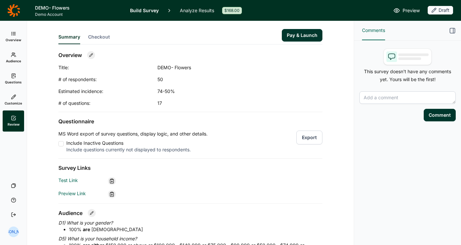
click at [201, 9] on link "Analyze Results" at bounding box center [197, 10] width 34 height 21
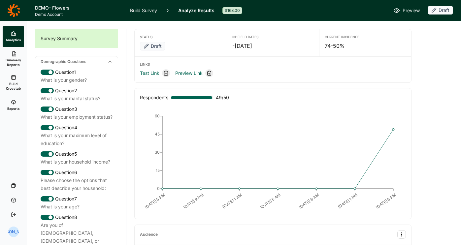
click at [14, 87] on span "Build Crosstab" at bounding box center [13, 85] width 16 height 9
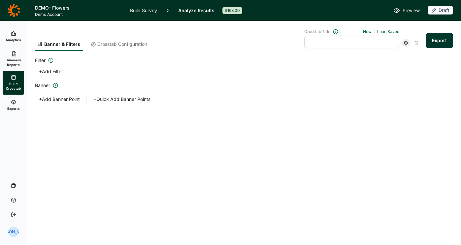
click at [11, 67] on span "Summary Reports" at bounding box center [13, 62] width 16 height 9
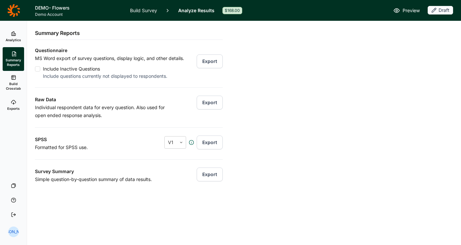
click at [14, 36] on link "Analytics" at bounding box center [13, 36] width 21 height 21
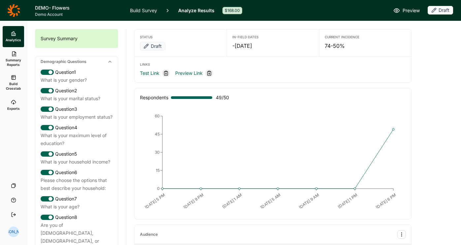
click at [9, 66] on span "Summary Reports" at bounding box center [13, 62] width 16 height 9
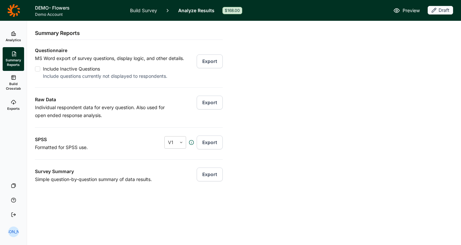
click at [205, 65] on button "Export" at bounding box center [210, 61] width 26 height 14
click at [14, 83] on span "Build Crosstab" at bounding box center [13, 85] width 16 height 9
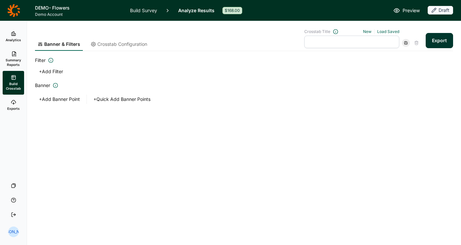
click at [69, 101] on button "+ Add Banner Point" at bounding box center [59, 99] width 49 height 9
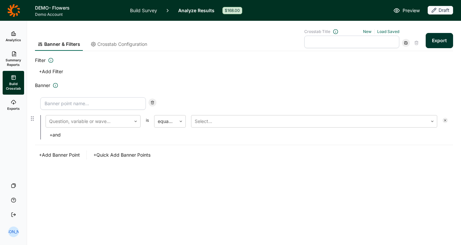
click at [154, 105] on div at bounding box center [152, 103] width 8 height 8
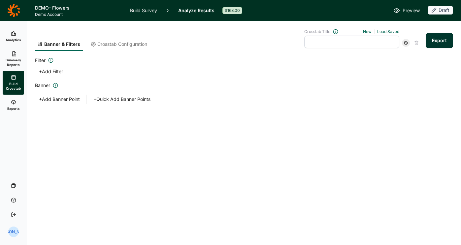
click at [15, 7] on icon at bounding box center [13, 10] width 13 height 13
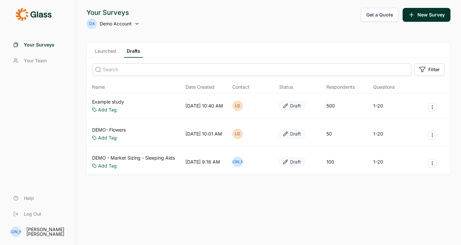
click at [142, 158] on link "DEMO - Market Sizing - Sleeping Aids" at bounding box center [133, 158] width 83 height 7
click at [121, 131] on link "DEMO- Flowers" at bounding box center [109, 130] width 34 height 7
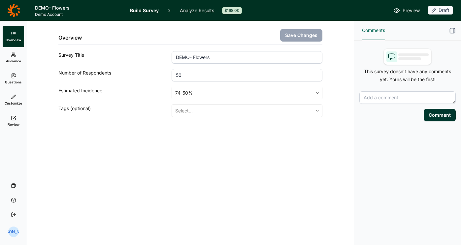
click at [16, 61] on span "Audience" at bounding box center [13, 61] width 15 height 5
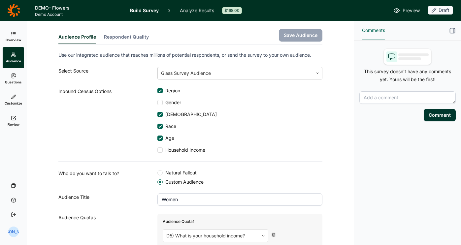
click at [16, 85] on link "Questions" at bounding box center [13, 78] width 21 height 21
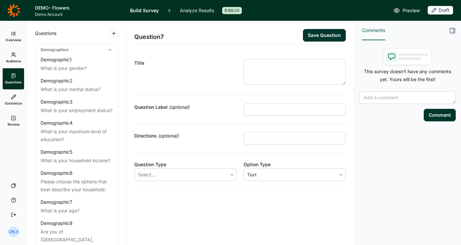
click at [15, 100] on link "Customize" at bounding box center [13, 99] width 21 height 21
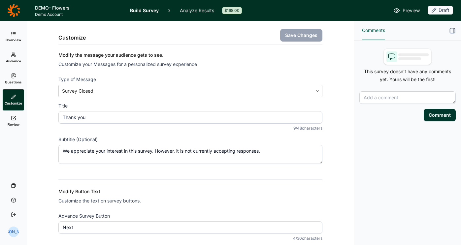
click at [8, 121] on link "Review" at bounding box center [13, 121] width 21 height 21
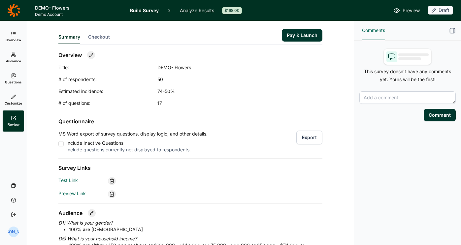
click at [191, 17] on link "Analyze Results" at bounding box center [197, 10] width 34 height 21
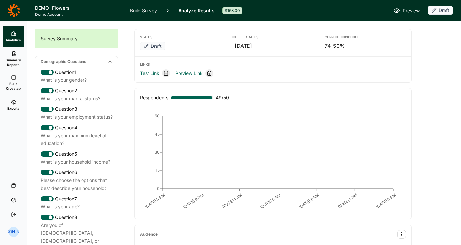
click at [191, 13] on link "Analyze Results" at bounding box center [196, 10] width 36 height 21
click at [14, 89] on span "Build Crosstab" at bounding box center [13, 85] width 16 height 9
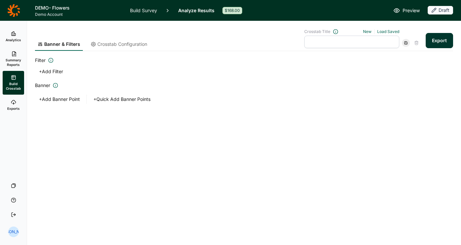
click at [14, 59] on span "Summary Reports" at bounding box center [13, 62] width 16 height 9
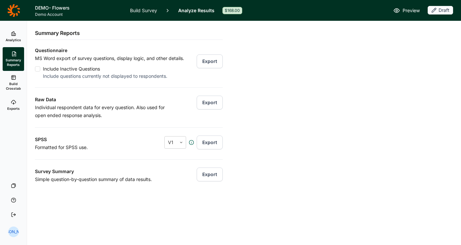
click at [21, 78] on link "Build Crosstab" at bounding box center [13, 83] width 21 height 24
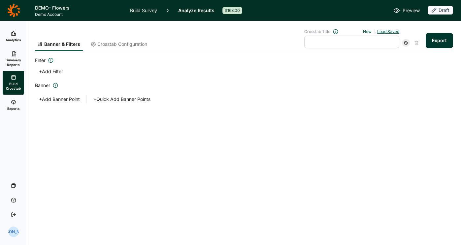
click at [383, 33] on link "Load Saved" at bounding box center [388, 31] width 22 height 5
click at [336, 59] on div "Banner Examples" at bounding box center [349, 61] width 95 height 9
type input "Banner Examples"
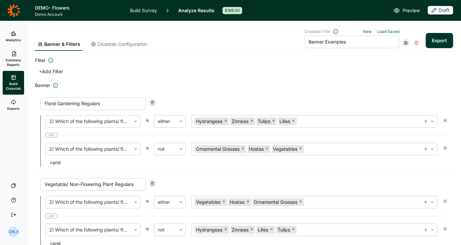
click at [121, 42] on span "Crosstab Configuration" at bounding box center [122, 44] width 50 height 7
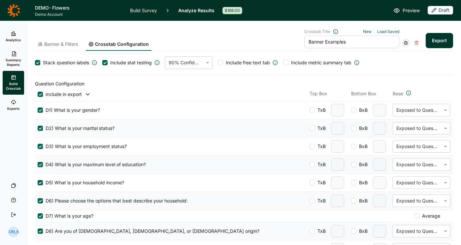
click at [441, 37] on button "Export" at bounding box center [439, 40] width 27 height 15
click at [17, 98] on link "Exports" at bounding box center [13, 105] width 21 height 21
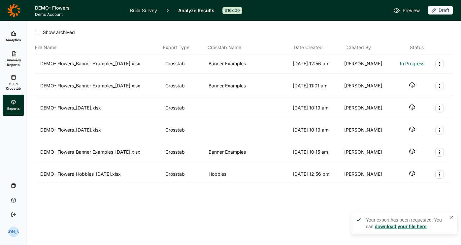
click at [413, 84] on icon "button" at bounding box center [412, 85] width 7 height 7
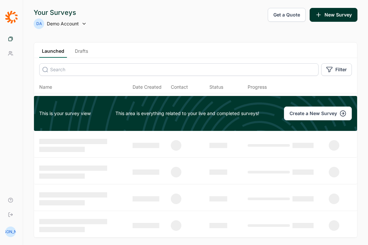
click at [295, 16] on button "Get a Quote" at bounding box center [287, 15] width 38 height 14
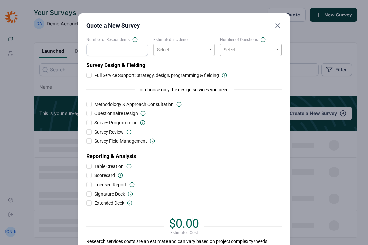
click at [244, 49] on div at bounding box center [246, 50] width 45 height 8
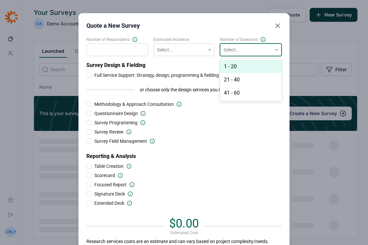
click at [239, 67] on div "1 - 20" at bounding box center [251, 66] width 62 height 13
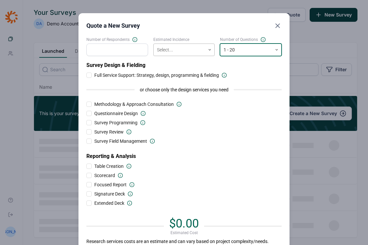
click at [186, 54] on div at bounding box center [179, 50] width 45 height 8
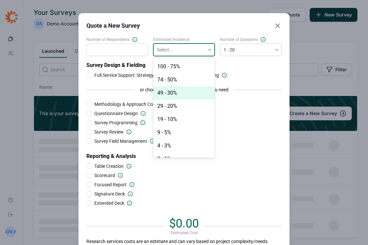
click at [185, 96] on div "49 - 30%" at bounding box center [184, 92] width 62 height 13
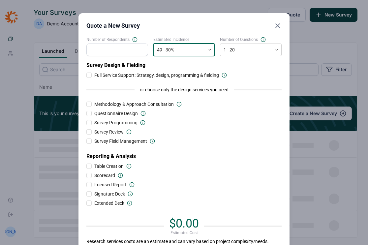
click at [140, 57] on div "Number of Respondents Estimated Incidence option 49 - 30%, selected. 49 - 30% N…" at bounding box center [183, 144] width 195 height 214
click at [127, 49] on input "Number of Respondents" at bounding box center [117, 50] width 62 height 13
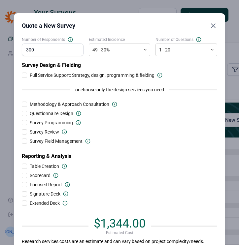
click at [31, 49] on input "300" at bounding box center [53, 50] width 62 height 13
type input "1"
type input "1029"
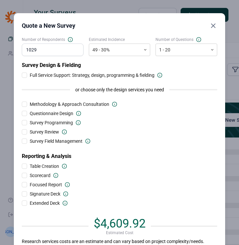
click at [133, 29] on div "Quote a New Survey" at bounding box center [119, 25] width 195 height 9
click at [214, 24] on use "Close" at bounding box center [213, 26] width 4 height 4
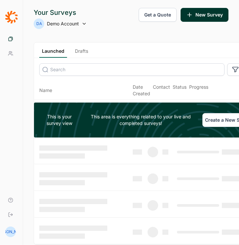
click at [9, 218] on link "Log Out" at bounding box center [11, 215] width 17 height 15
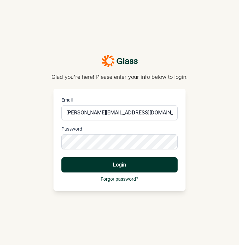
click at [110, 166] on button "Login" at bounding box center [119, 164] width 116 height 15
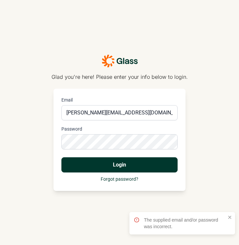
click at [61, 105] on div at bounding box center [61, 105] width 0 height 0
click at [115, 162] on button "Login" at bounding box center [119, 164] width 116 height 15
click at [144, 73] on p "Glad you're here! Please enter your info below to login." at bounding box center [119, 77] width 136 height 8
click at [61, 157] on button "Login" at bounding box center [119, 164] width 116 height 15
